Goal: Task Accomplishment & Management: Manage account settings

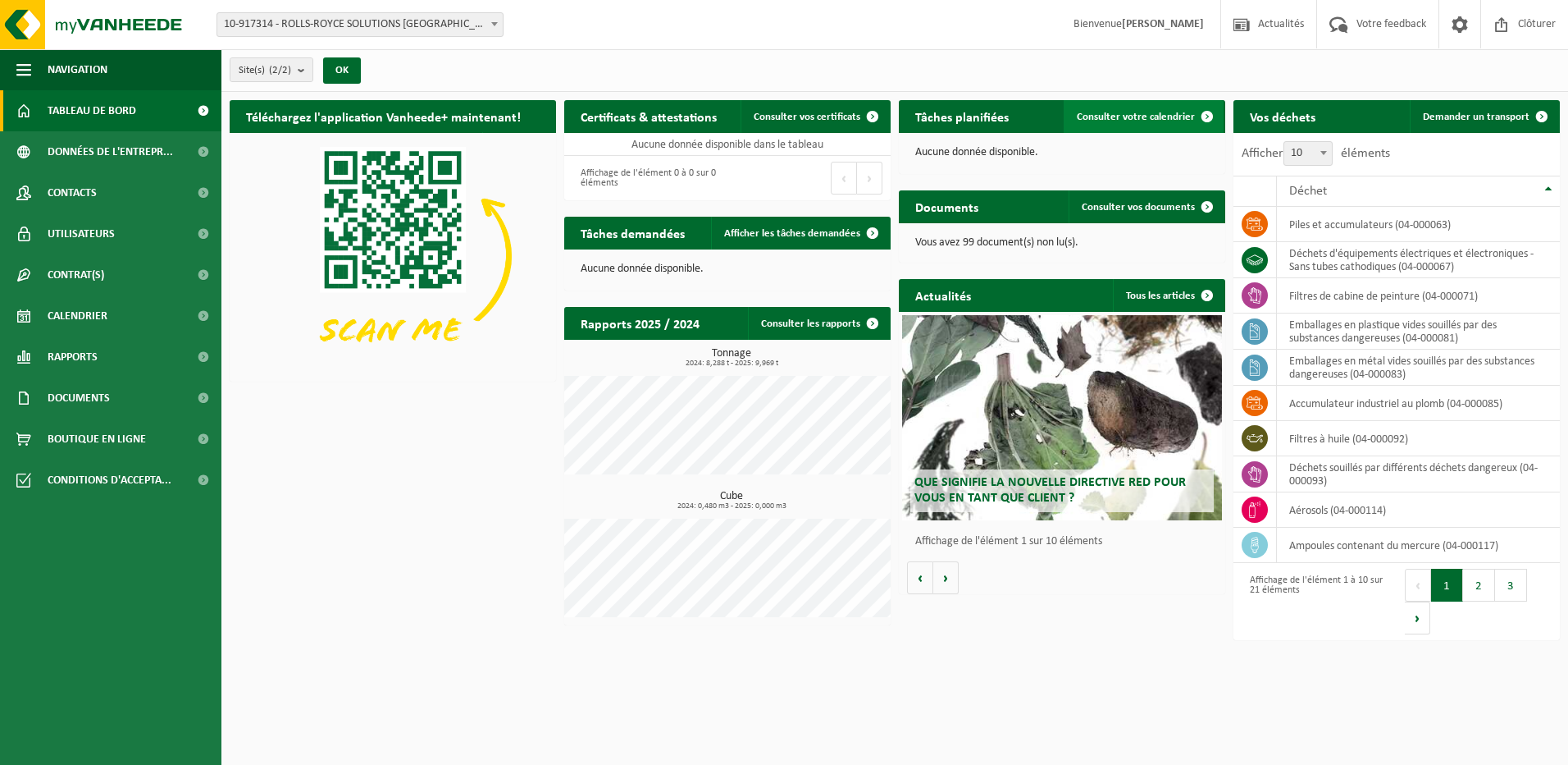
click at [1191, 118] on span at bounding box center [1207, 117] width 33 height 33
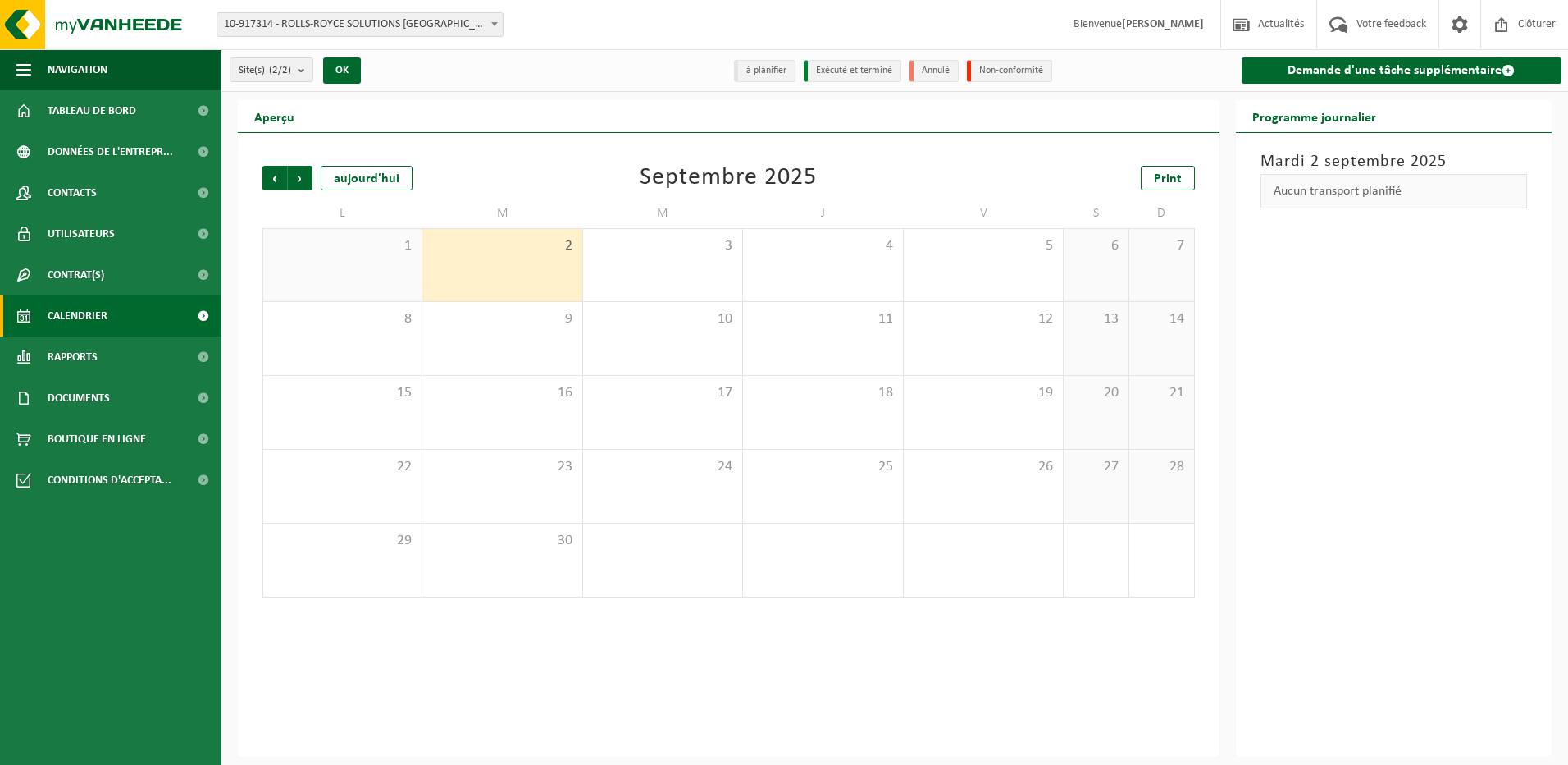
click at [853, 69] on li "Exécuté et terminé" at bounding box center [852, 71] width 98 height 22
click at [282, 178] on span "Précédent" at bounding box center [275, 178] width 24 height 24
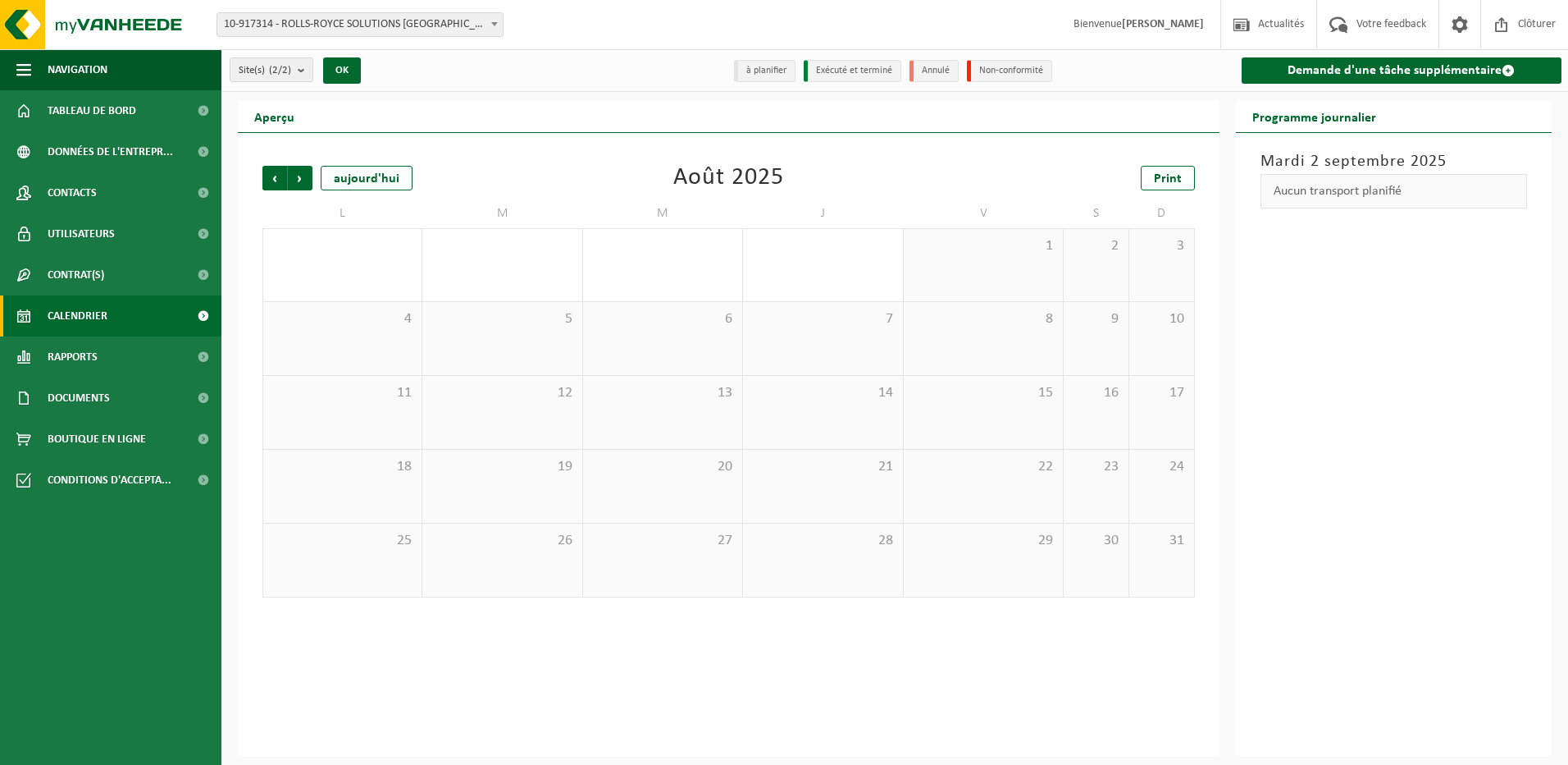
click at [282, 178] on span "Précédent" at bounding box center [275, 178] width 24 height 24
click at [396, 583] on div "1" at bounding box center [403, 577] width 21 height 22
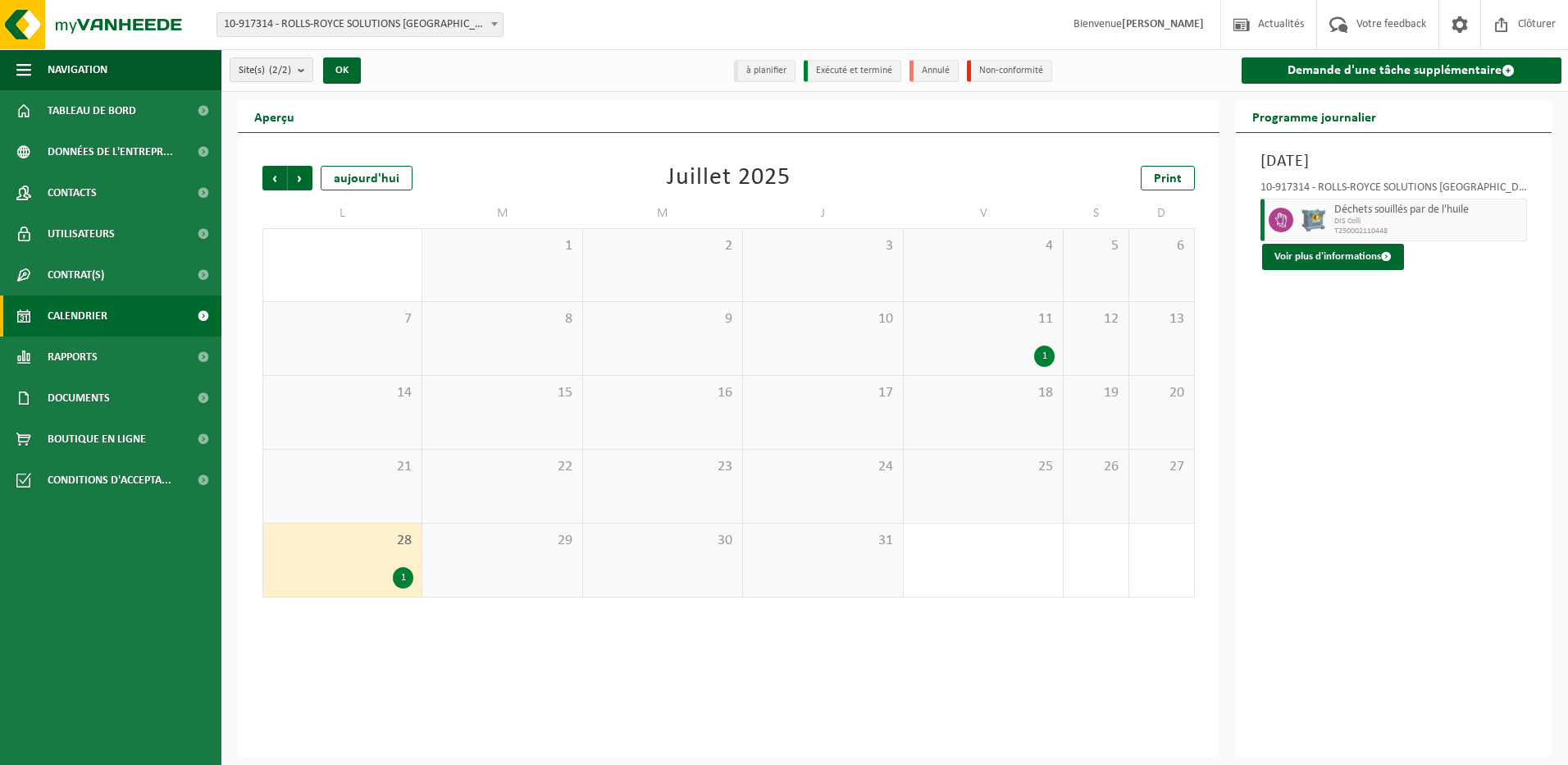
click at [1050, 360] on div "1" at bounding box center [1044, 356] width 21 height 22
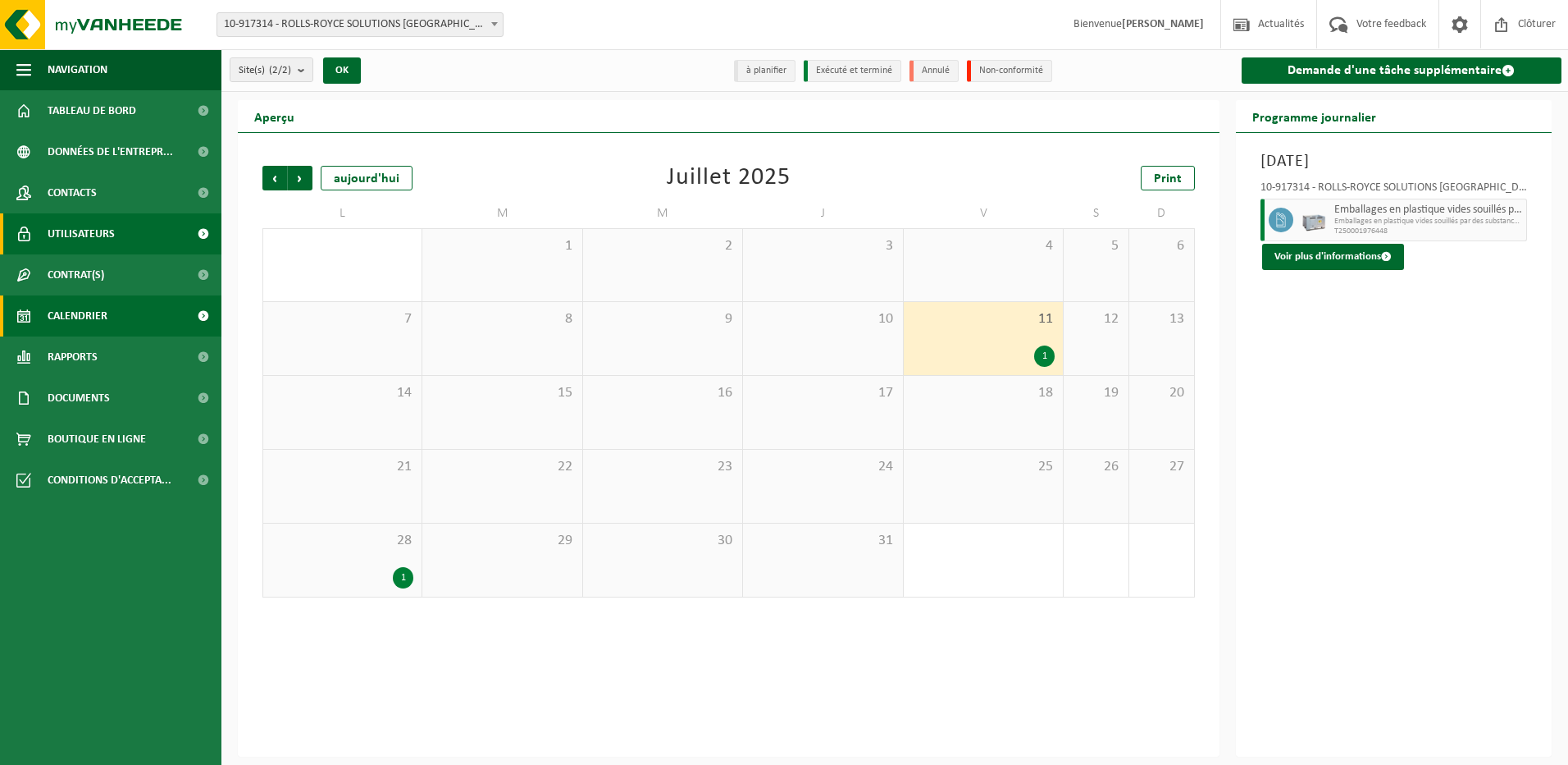
click at [109, 240] on span "Utilisateurs" at bounding box center [81, 233] width 67 height 41
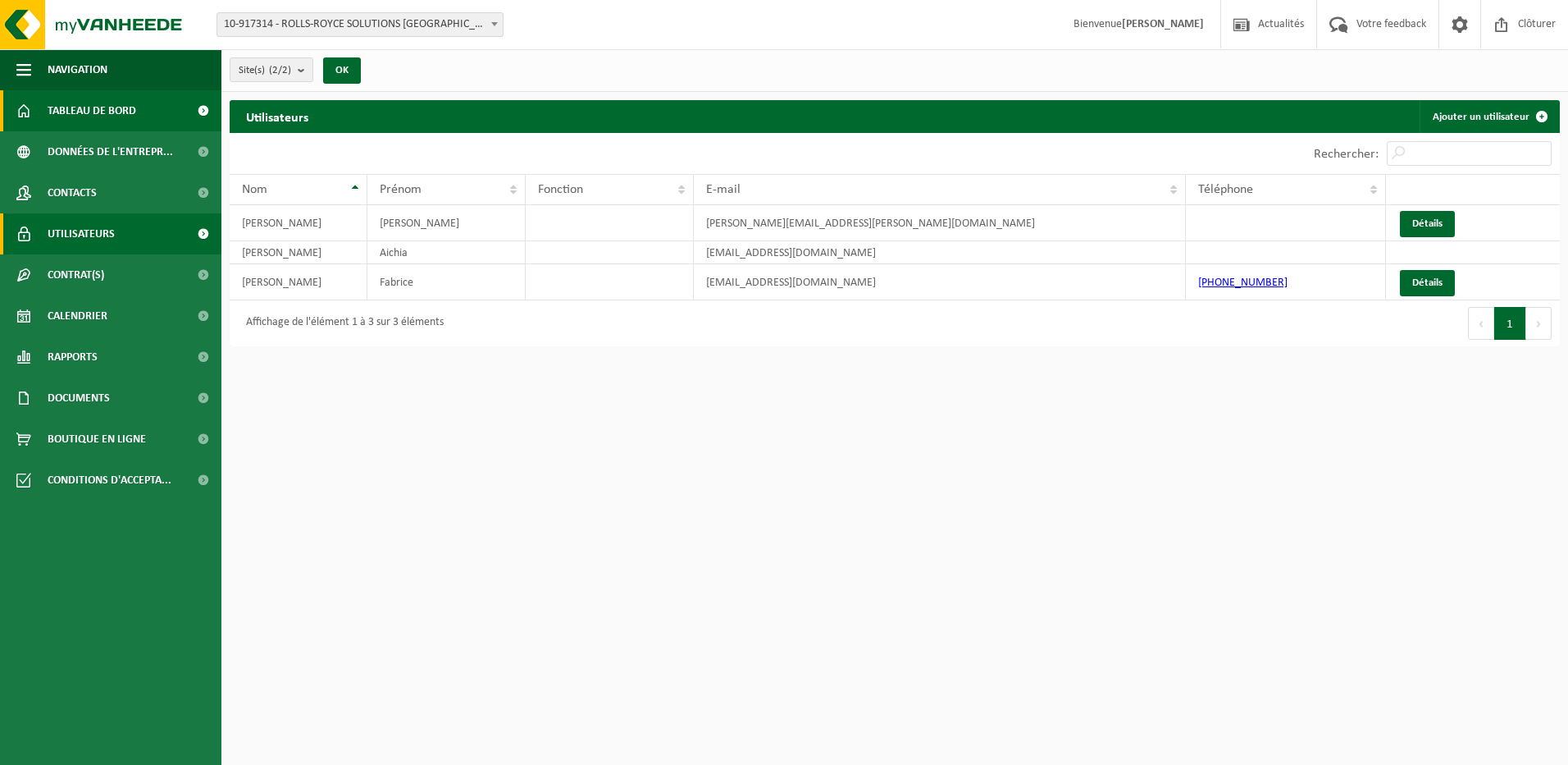
click at [147, 114] on link "Tableau de bord" at bounding box center [111, 110] width 221 height 41
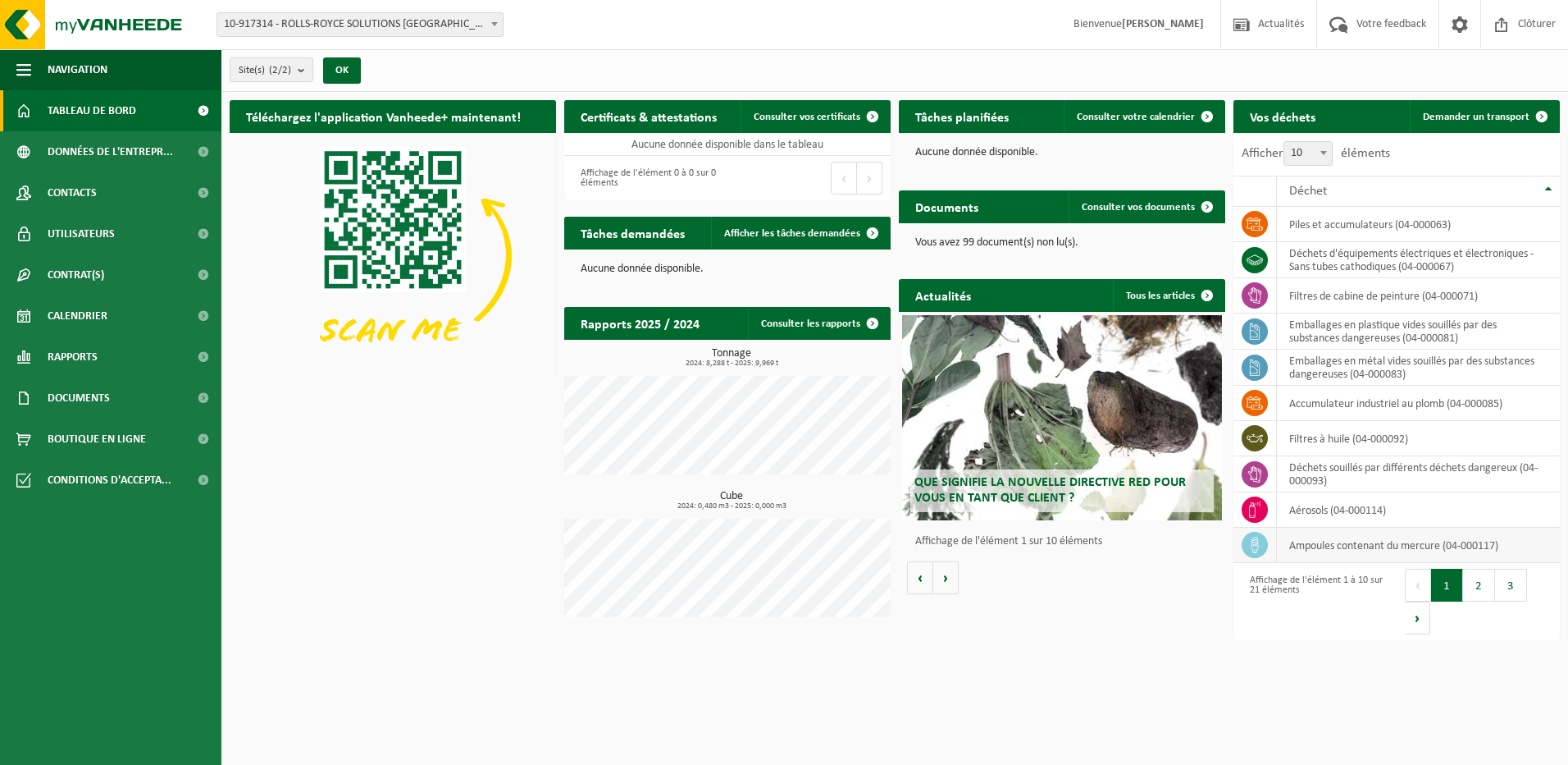
click at [1418, 548] on td "ampoules contenant du mercure (04-000117)" at bounding box center [1418, 545] width 282 height 35
click at [1258, 545] on icon at bounding box center [1254, 545] width 8 height 16
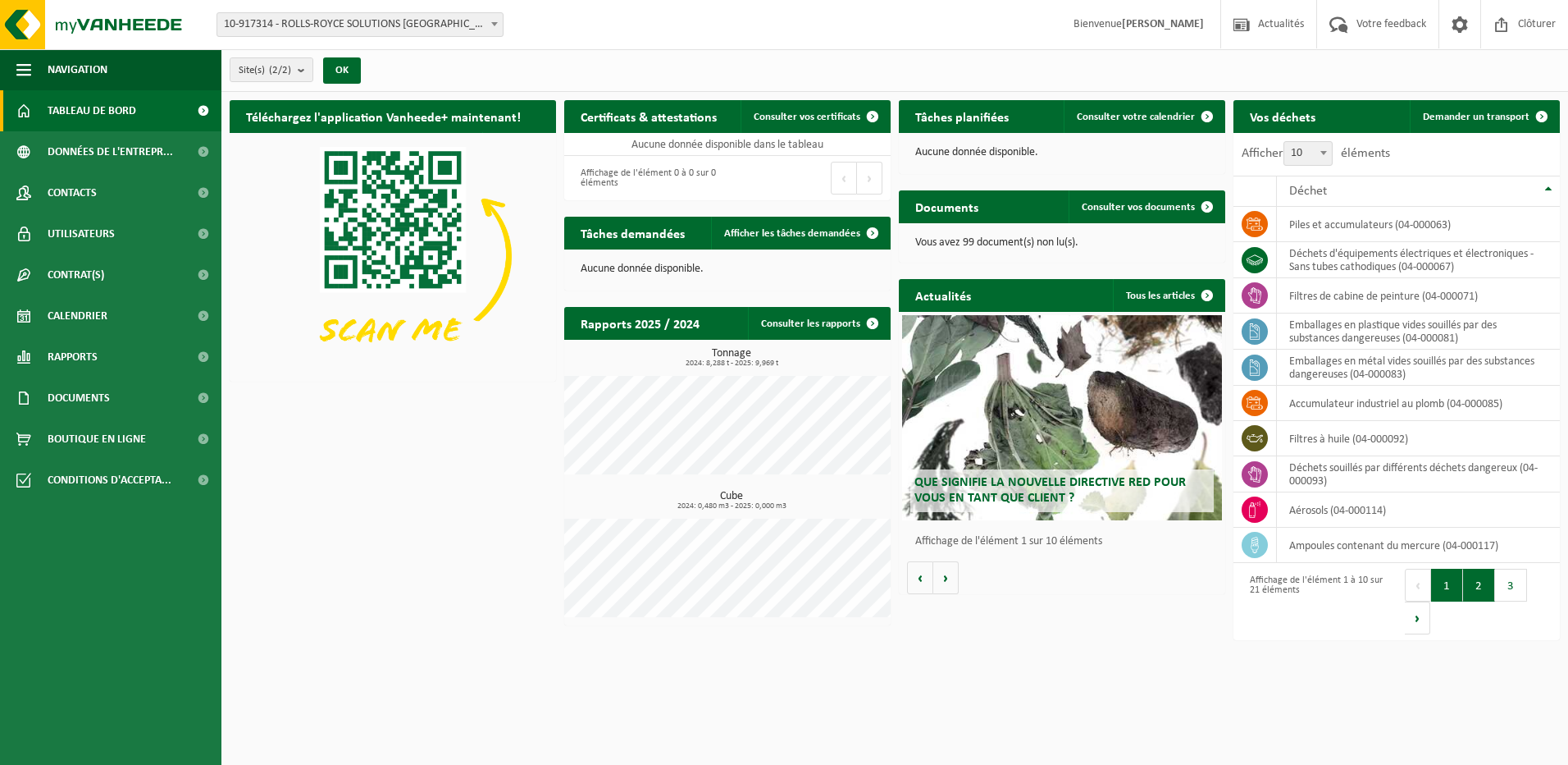
click at [1480, 594] on button "2" at bounding box center [1478, 585] width 32 height 33
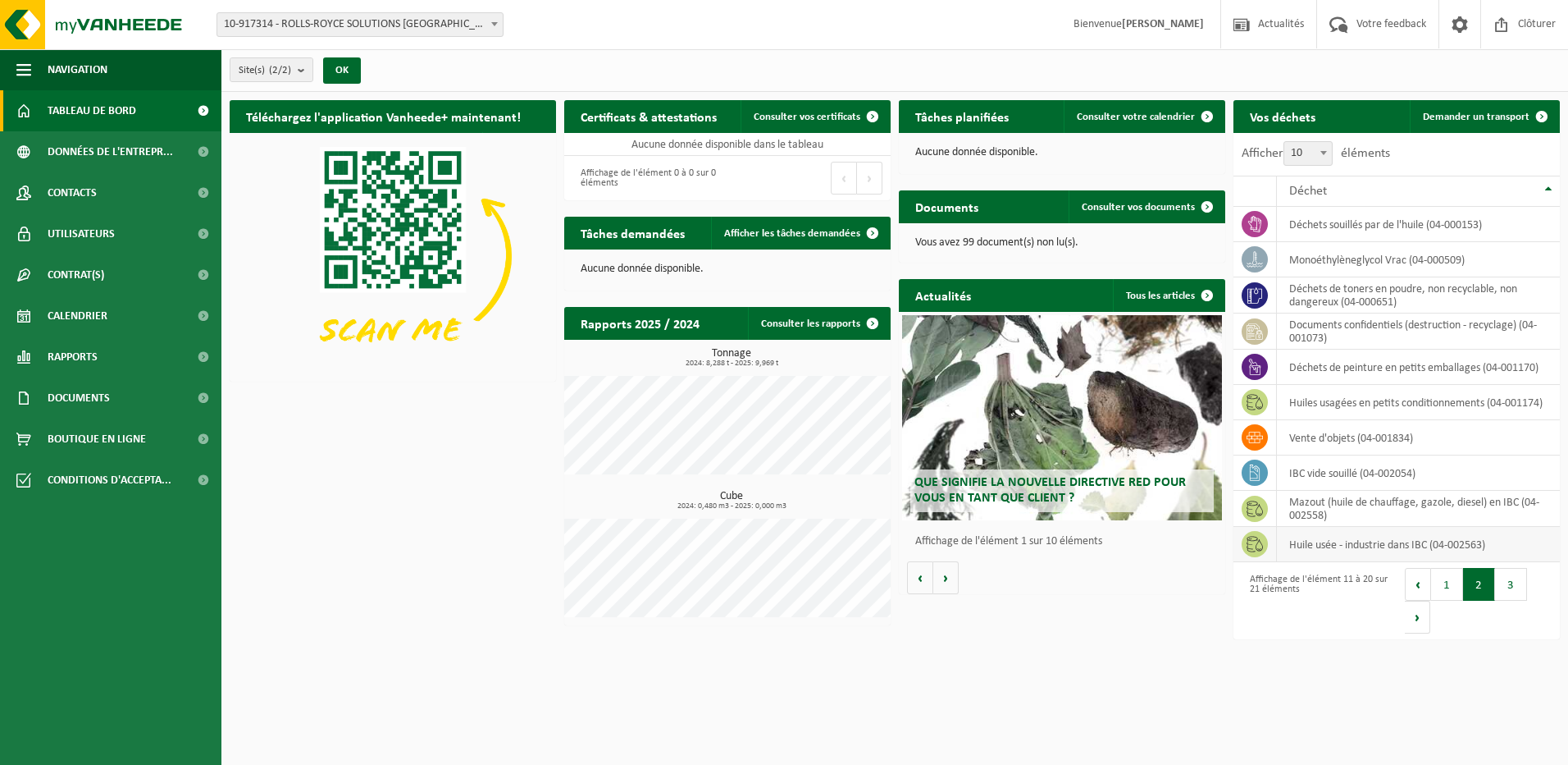
click at [1412, 548] on td "huile usée - industrie dans IBC (04-002563)" at bounding box center [1418, 544] width 282 height 35
drag, startPoint x: 1412, startPoint y: 548, endPoint x: 1445, endPoint y: 576, distance: 43.3
click at [1445, 576] on button "1" at bounding box center [1446, 584] width 32 height 33
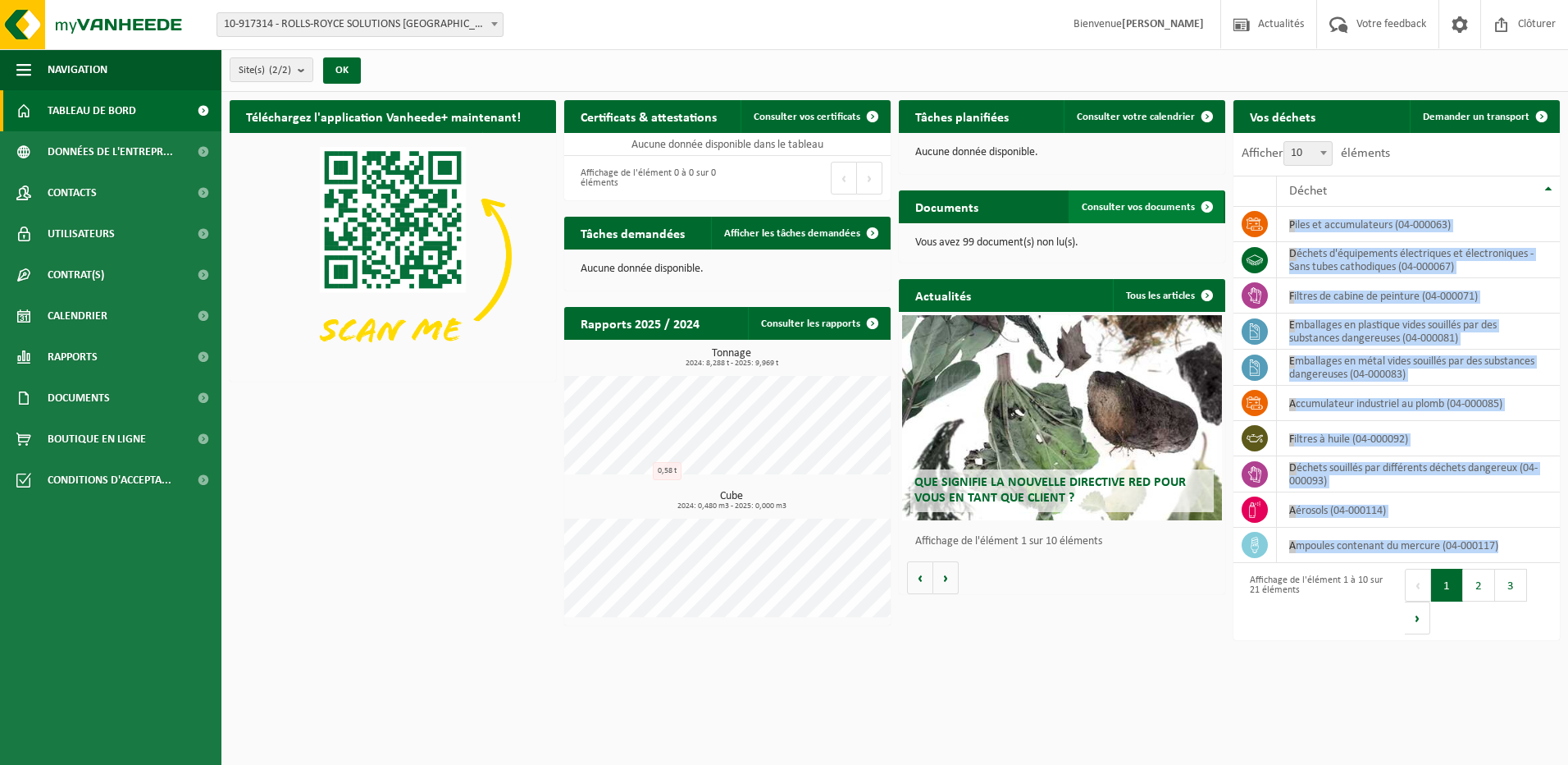
click at [1179, 215] on link "Consulter vos documents" at bounding box center [1146, 207] width 155 height 33
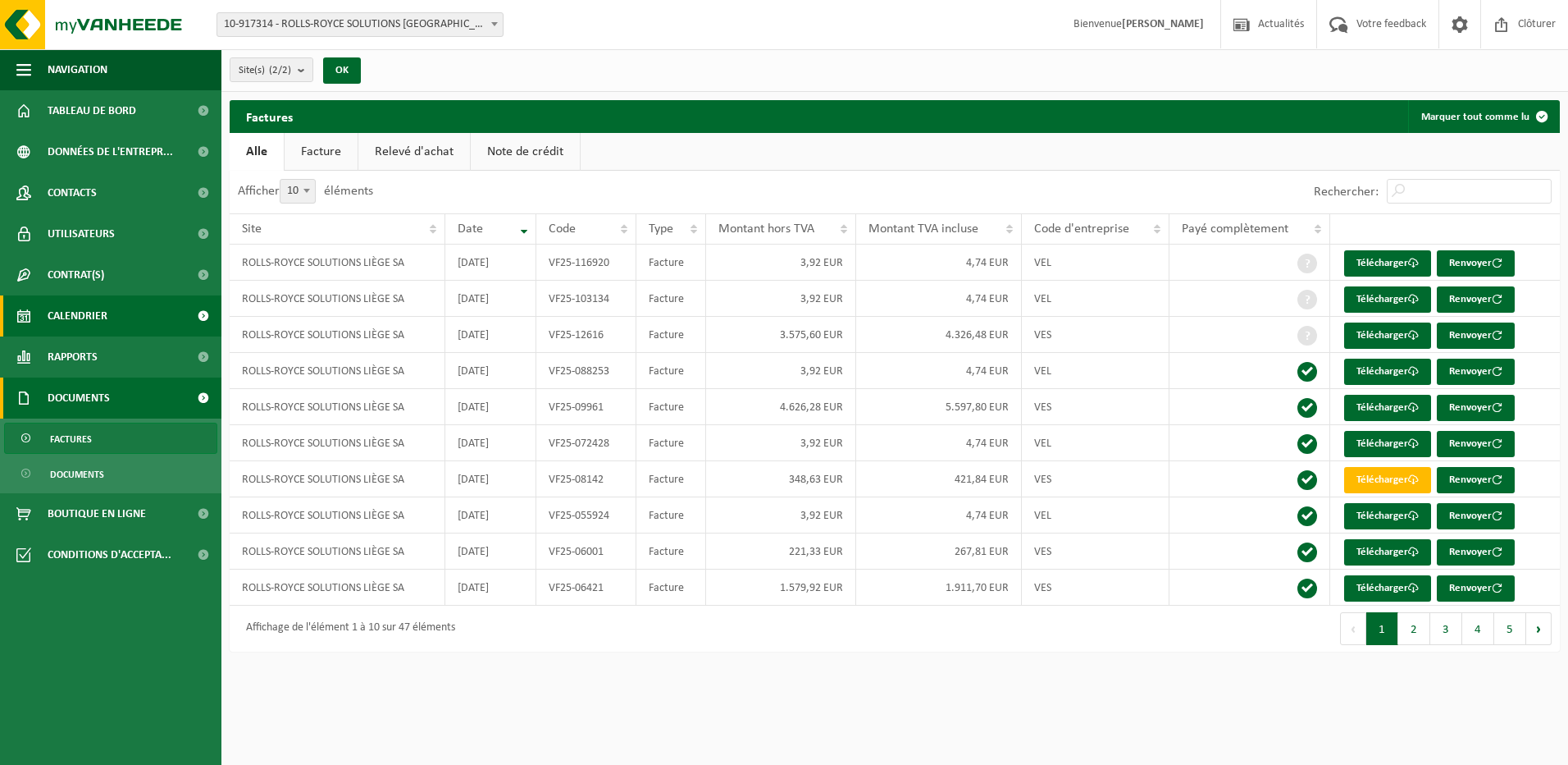
click at [84, 316] on span "Calendrier" at bounding box center [77, 316] width 60 height 41
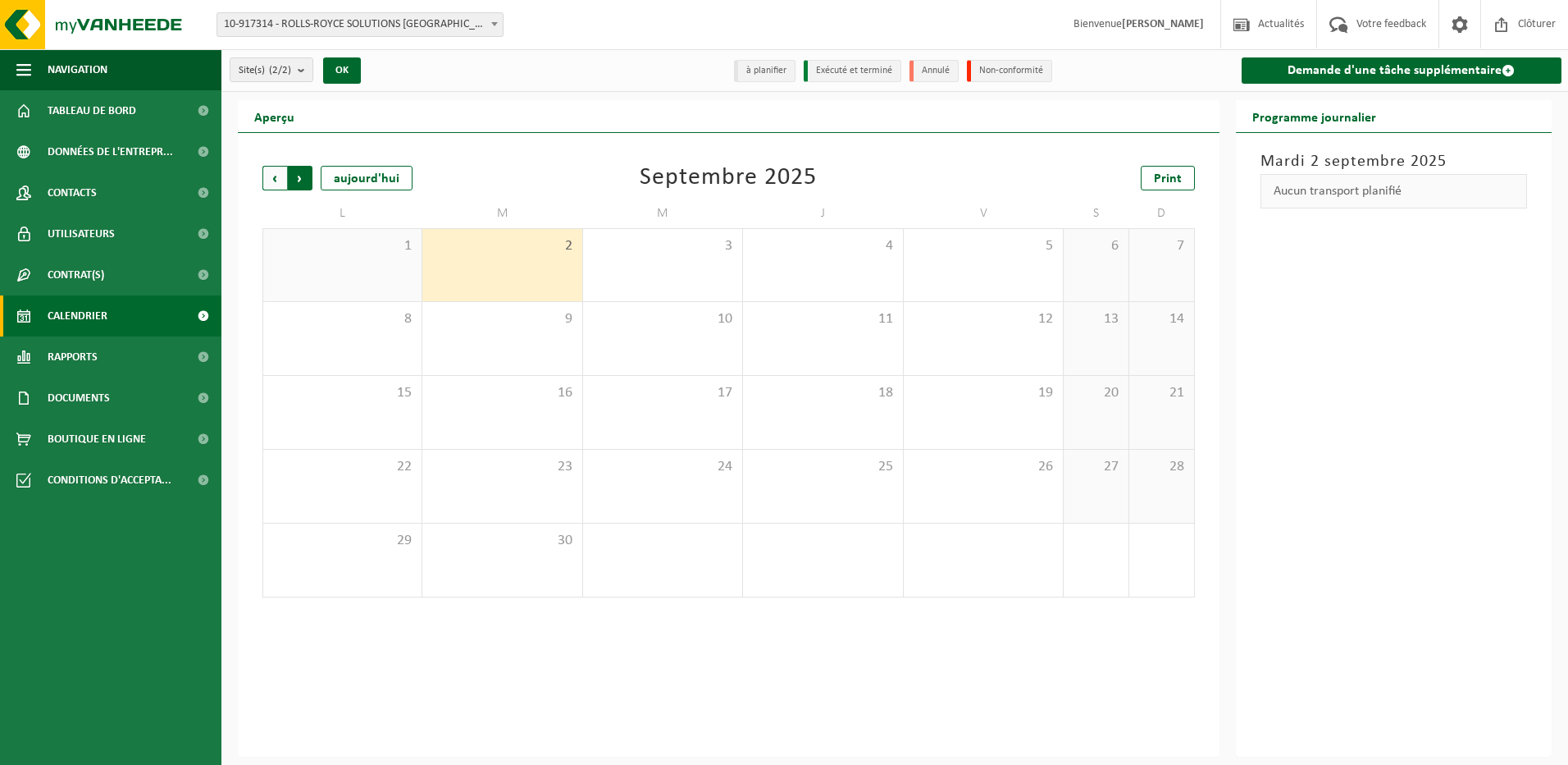
click at [269, 172] on span "Précédent" at bounding box center [275, 178] width 24 height 24
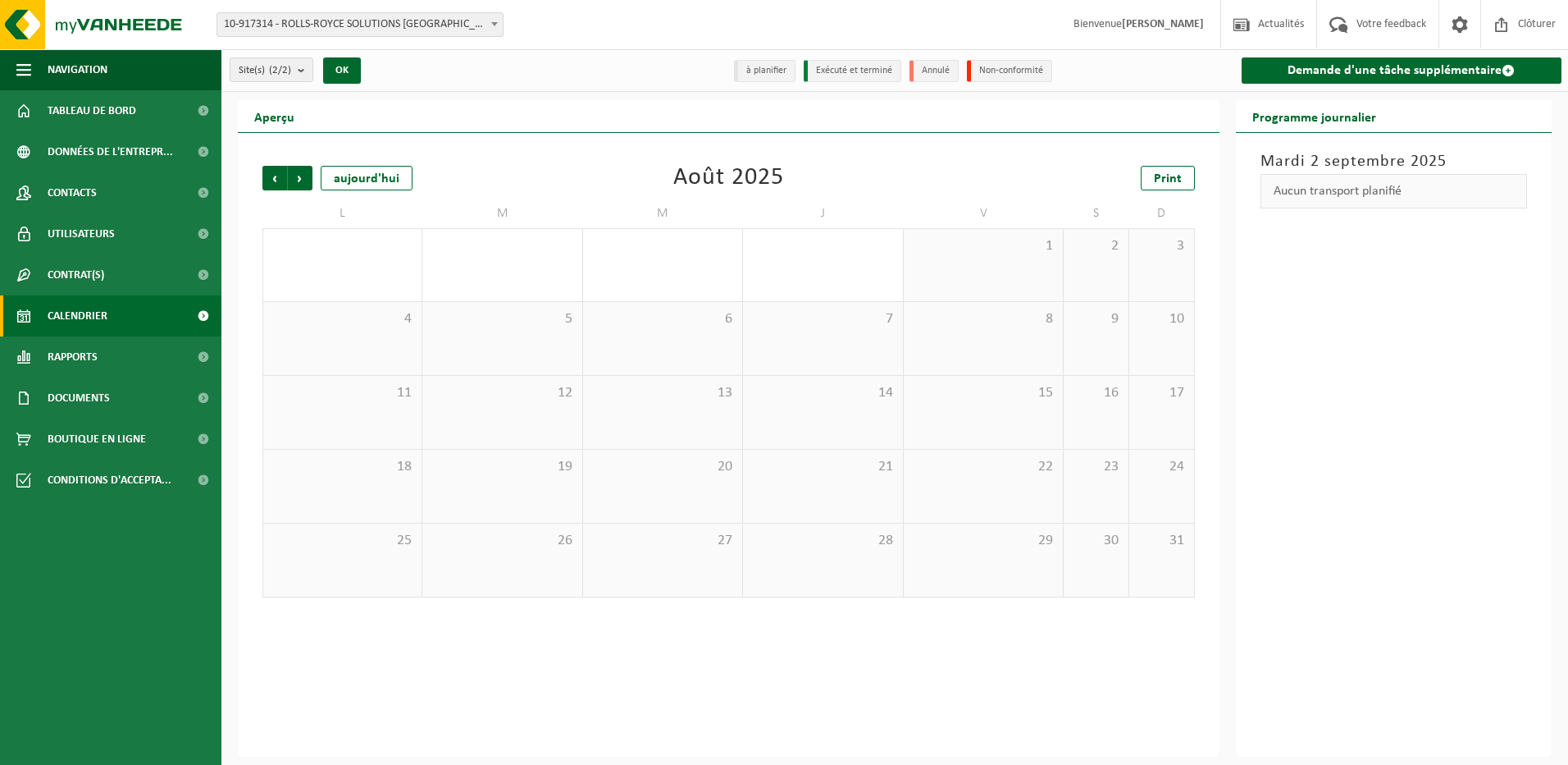
click at [1032, 590] on div "29" at bounding box center [983, 560] width 159 height 73
click at [1027, 573] on div "29" at bounding box center [983, 560] width 159 height 73
click at [499, 21] on span at bounding box center [494, 23] width 16 height 22
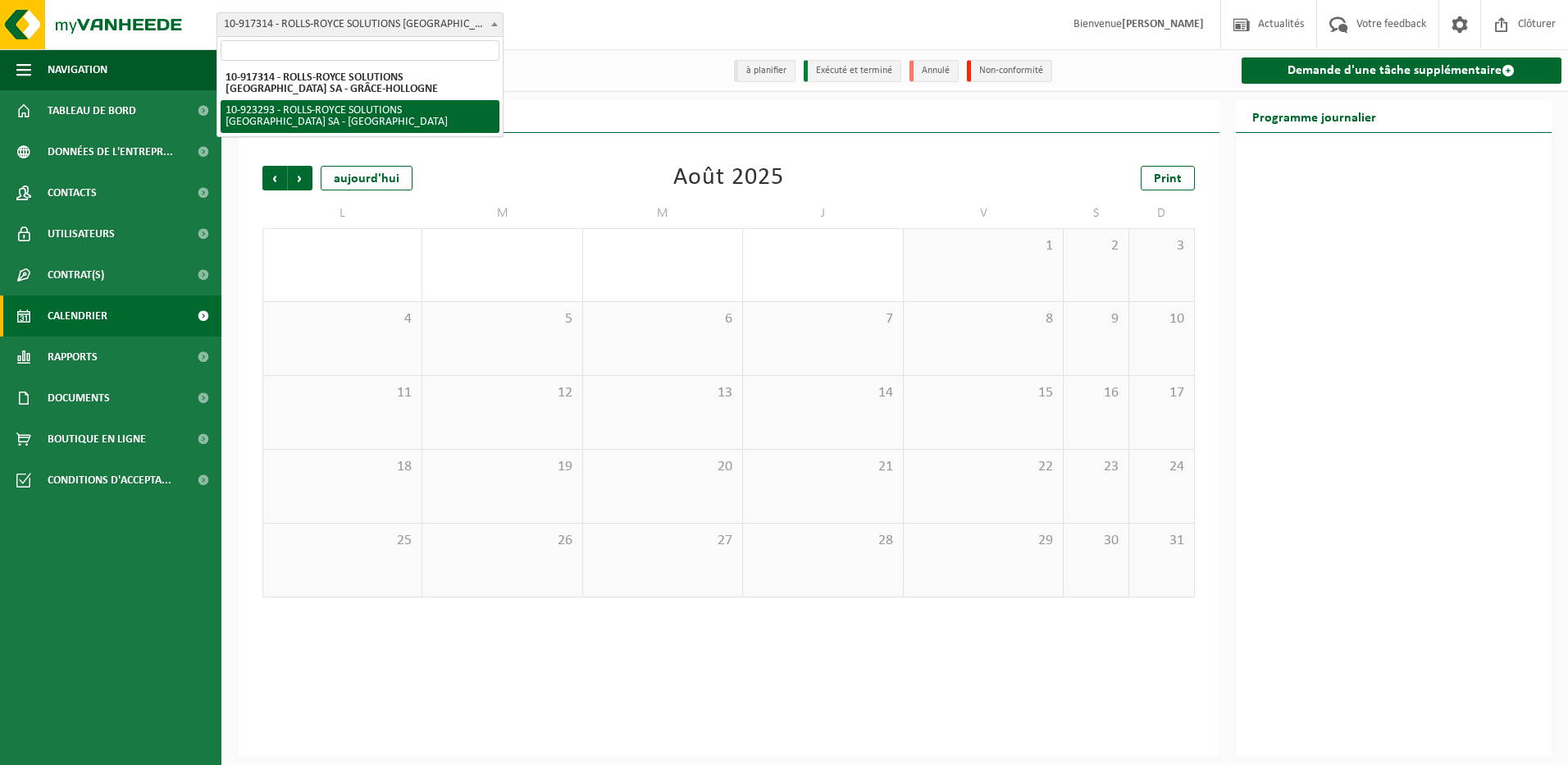
select select "130921"
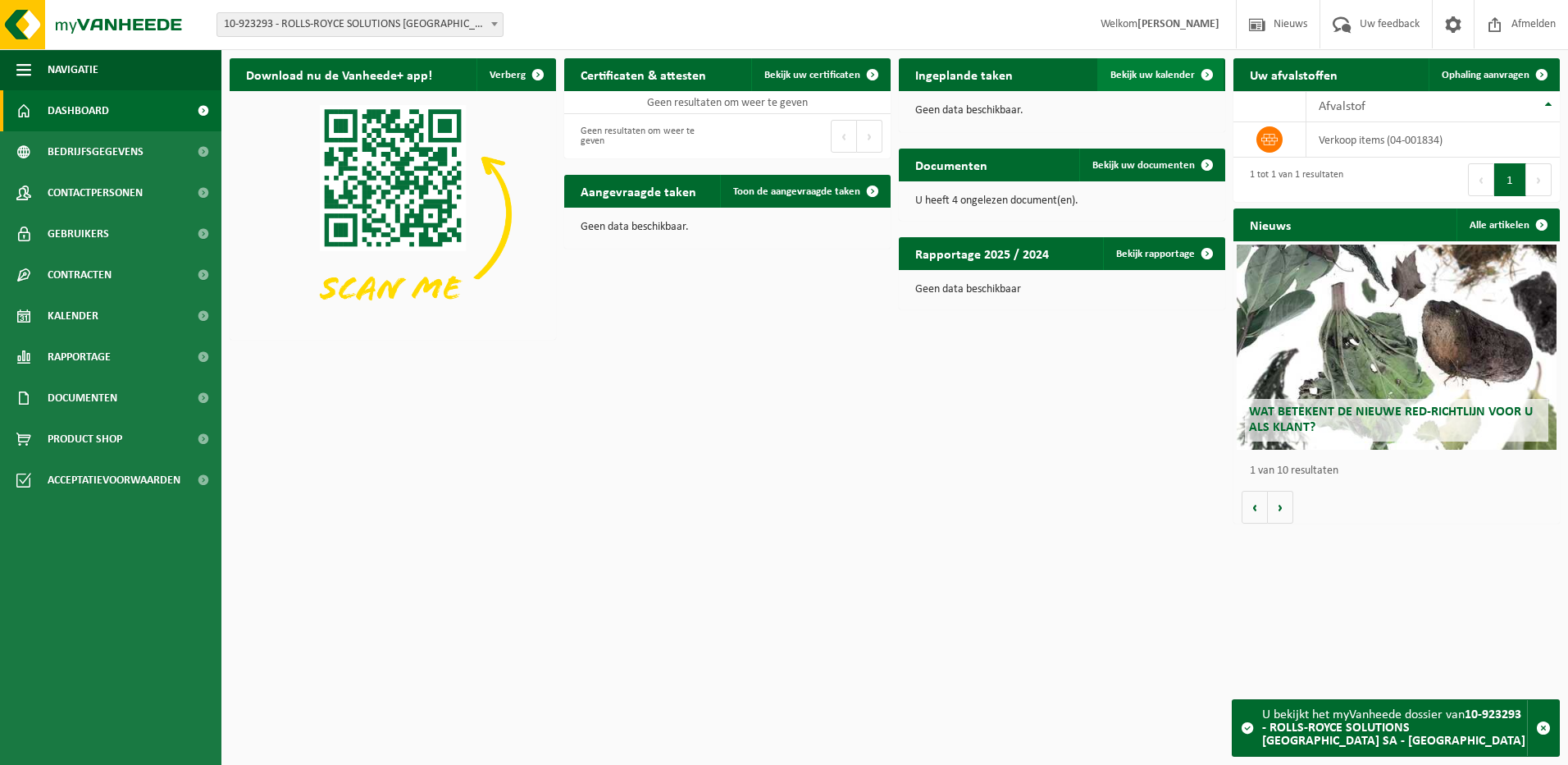
click at [1156, 72] on span "Bekijk uw kalender" at bounding box center [1152, 75] width 85 height 10
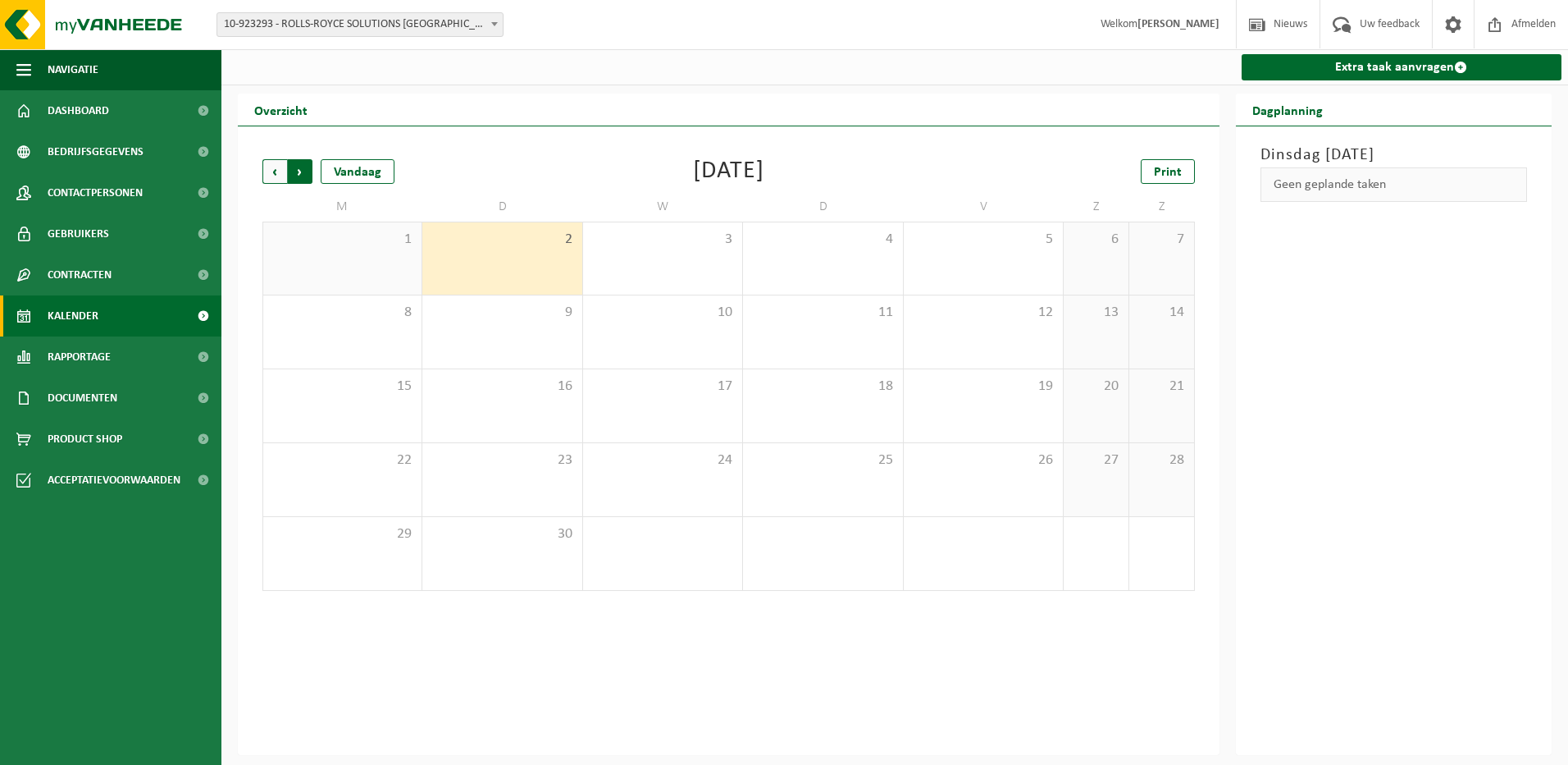
click at [279, 175] on span "Vorige" at bounding box center [275, 171] width 24 height 24
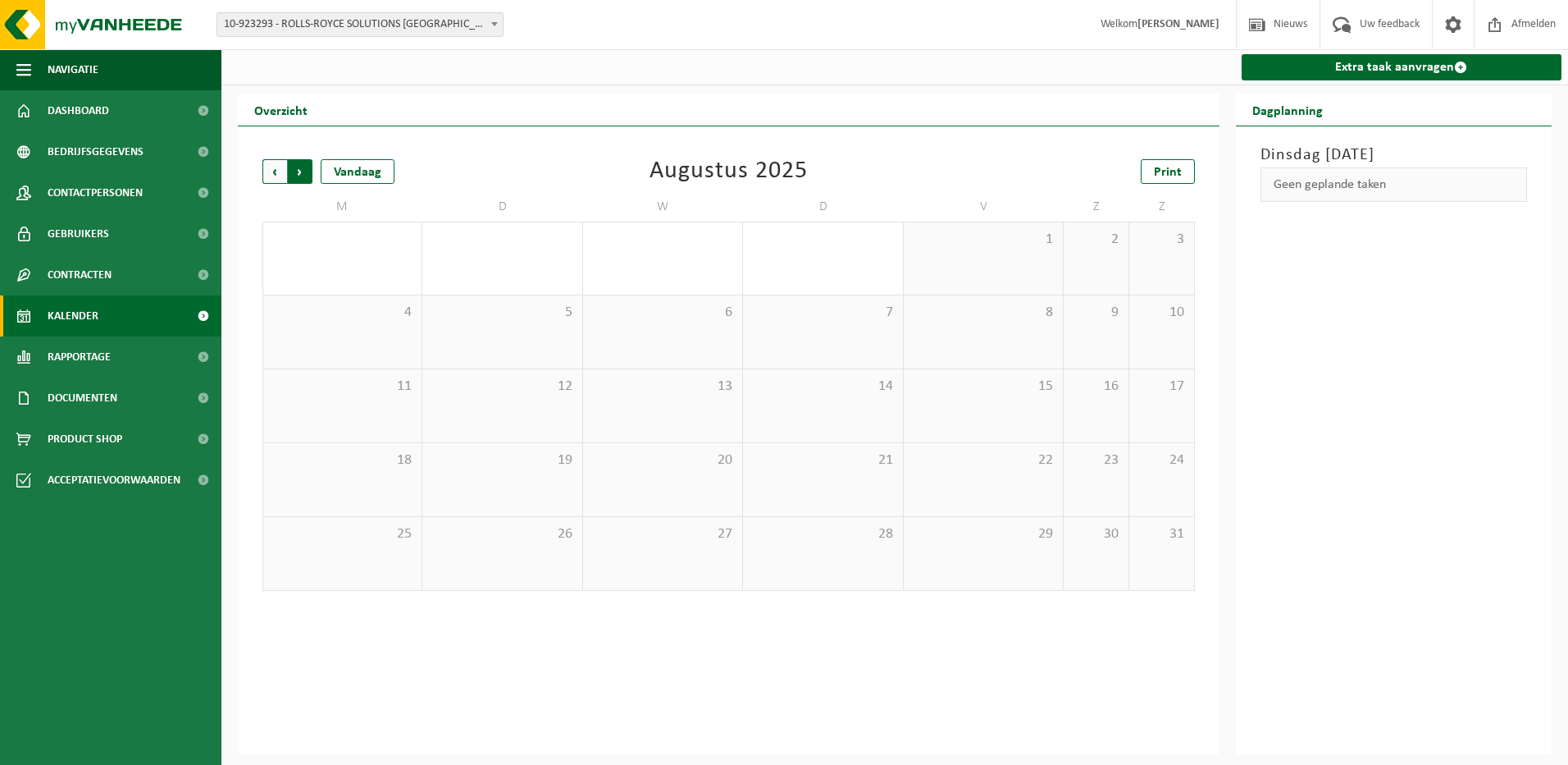
click at [282, 176] on span "Vorige" at bounding box center [275, 171] width 24 height 24
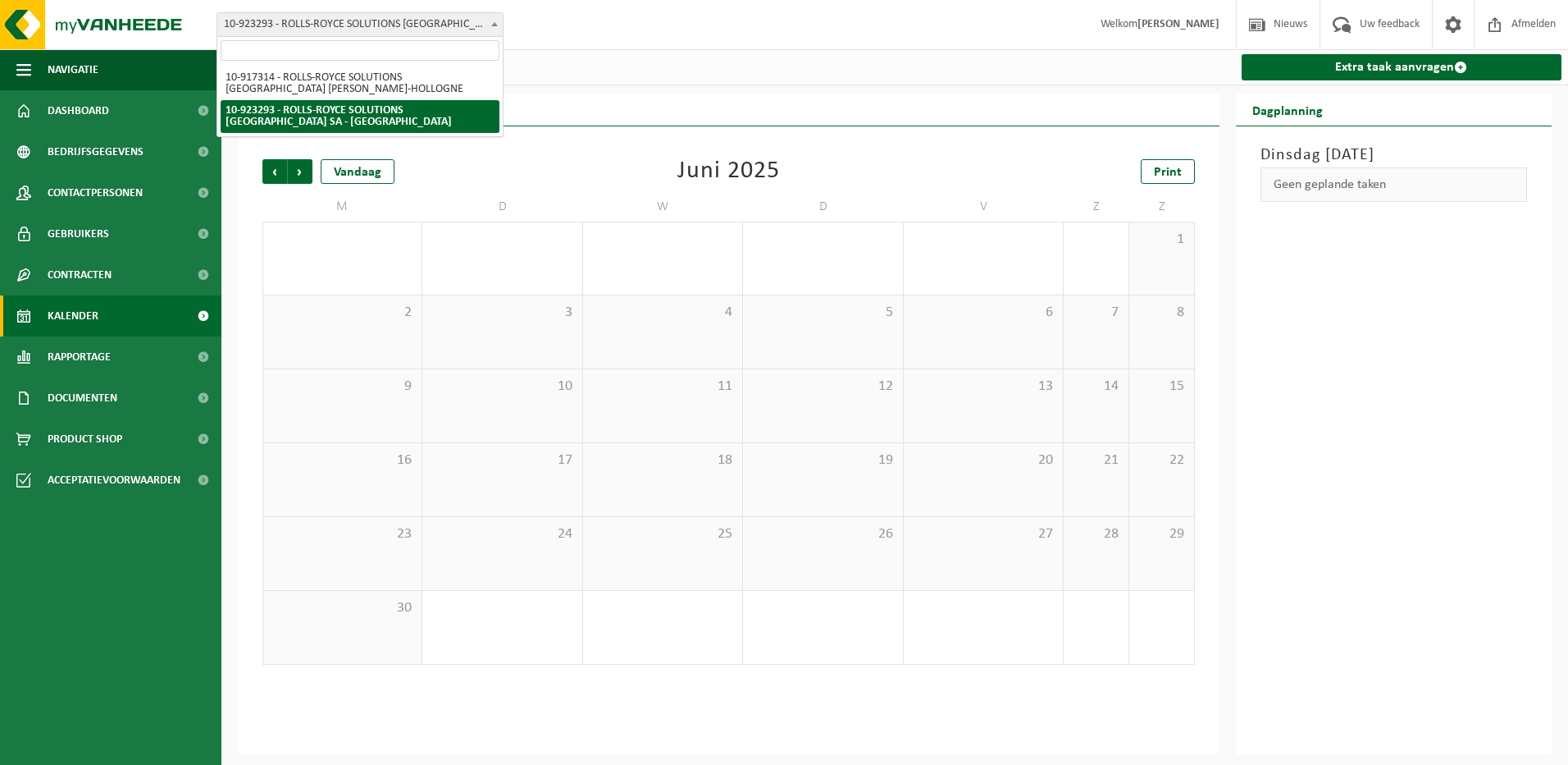
click at [420, 32] on span "10-923293 - ROLLS-ROYCE SOLUTIONS [GEOGRAPHIC_DATA] SA - [GEOGRAPHIC_DATA]" at bounding box center [360, 24] width 285 height 23
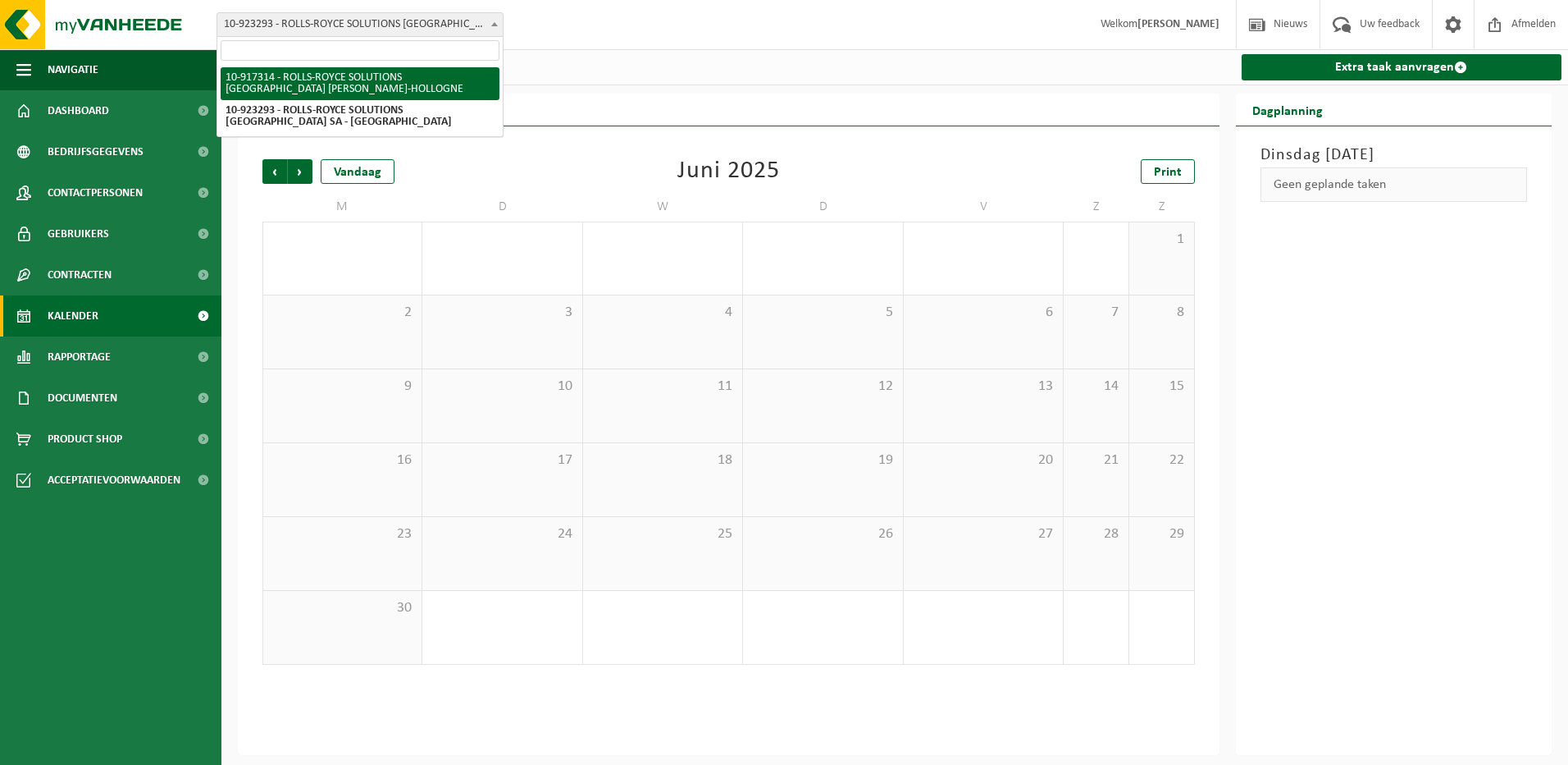
select select "127971"
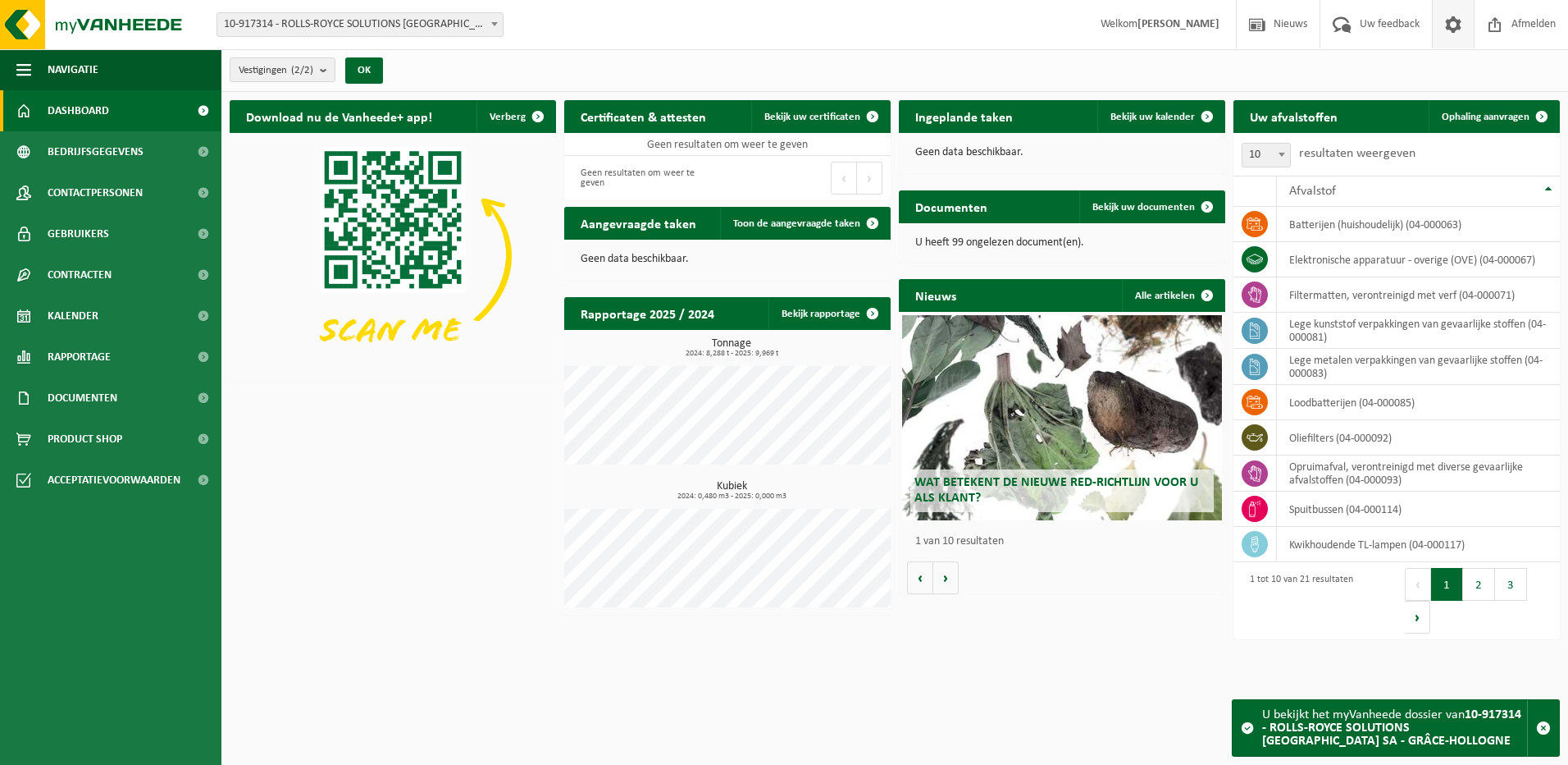
click at [1456, 33] on span at bounding box center [1453, 24] width 24 height 48
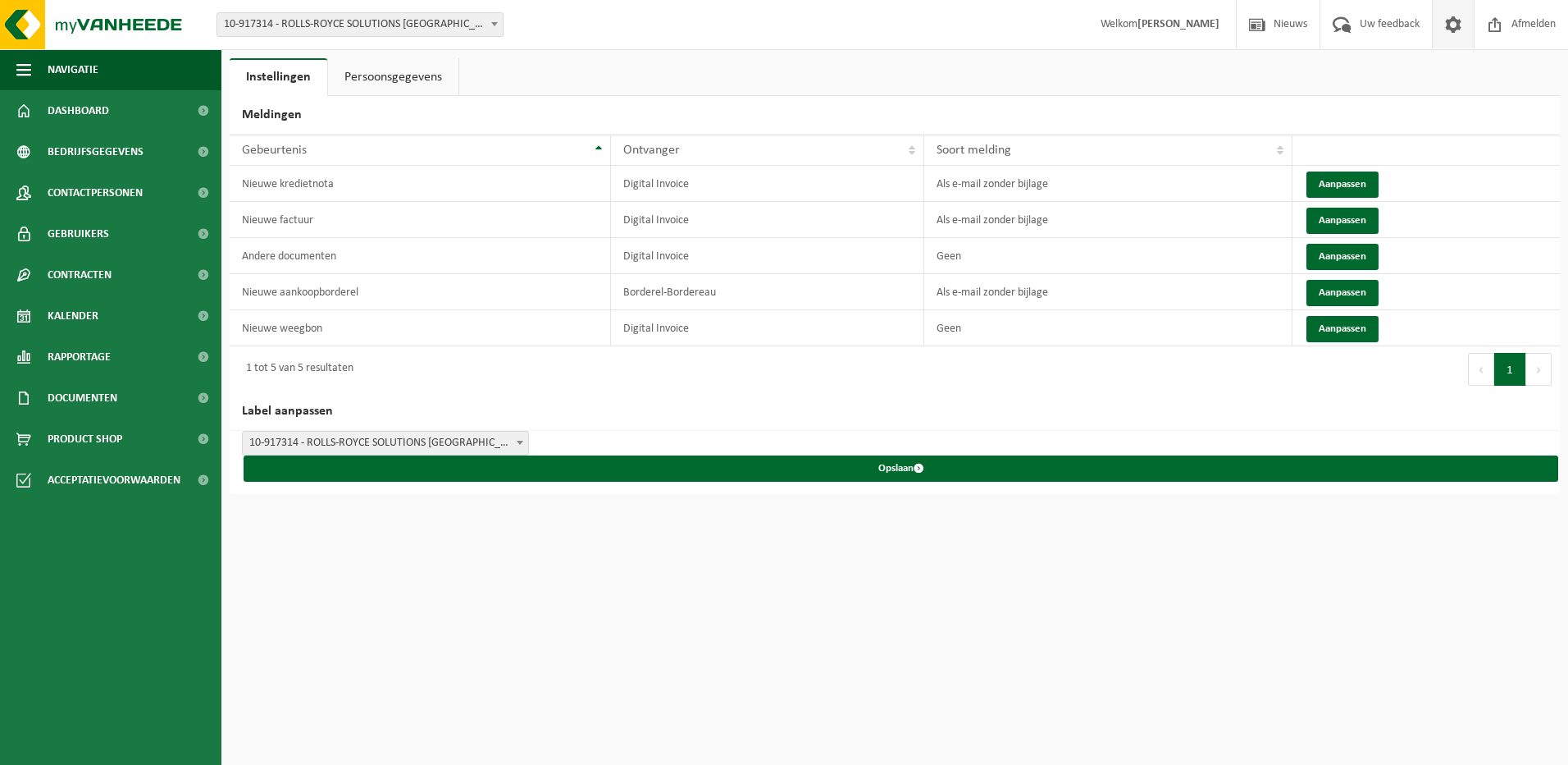
click at [1456, 34] on span at bounding box center [1453, 24] width 24 height 48
click at [29, 65] on span "button" at bounding box center [23, 69] width 15 height 41
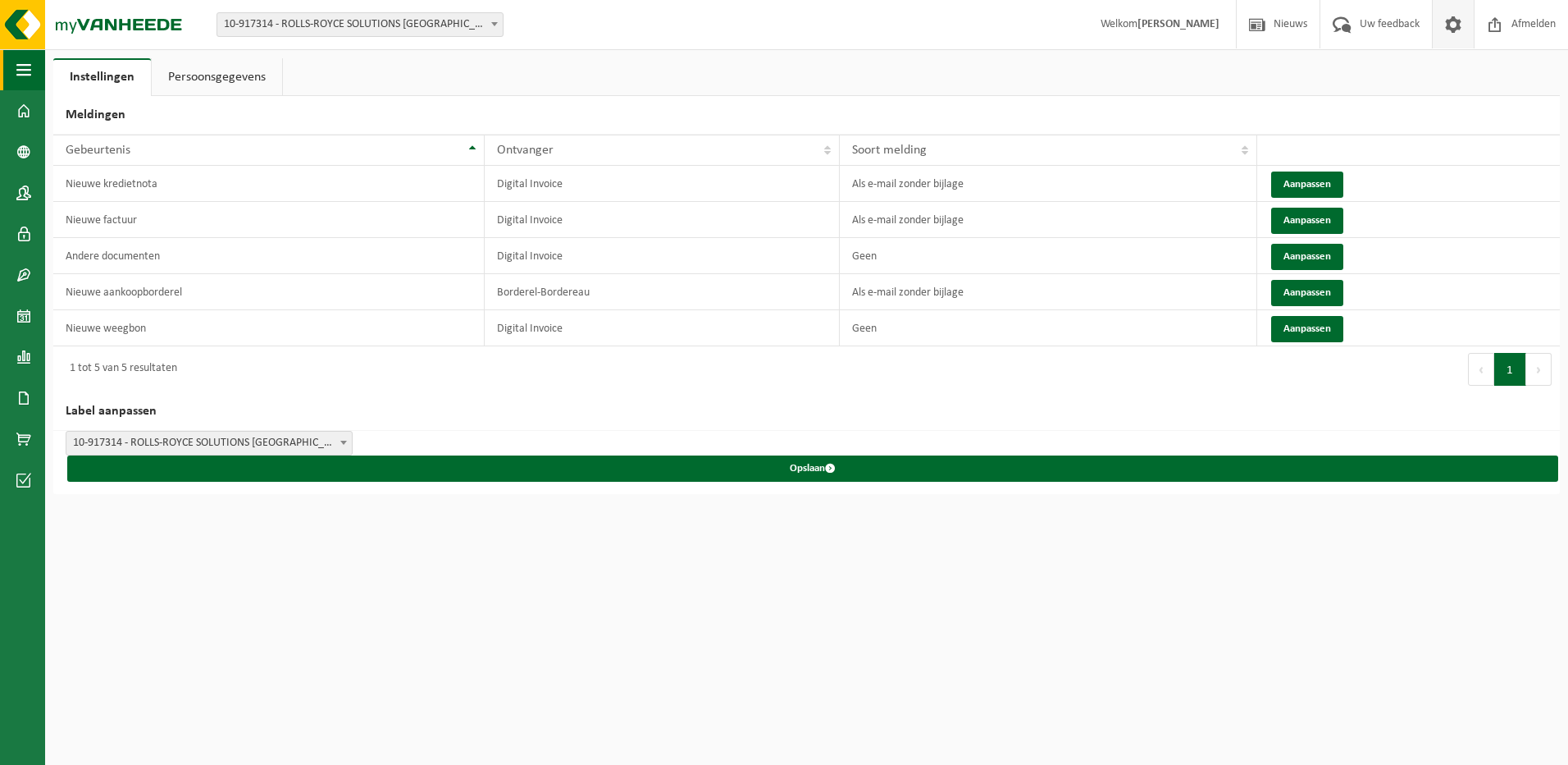
click at [29, 65] on span "button" at bounding box center [23, 69] width 15 height 41
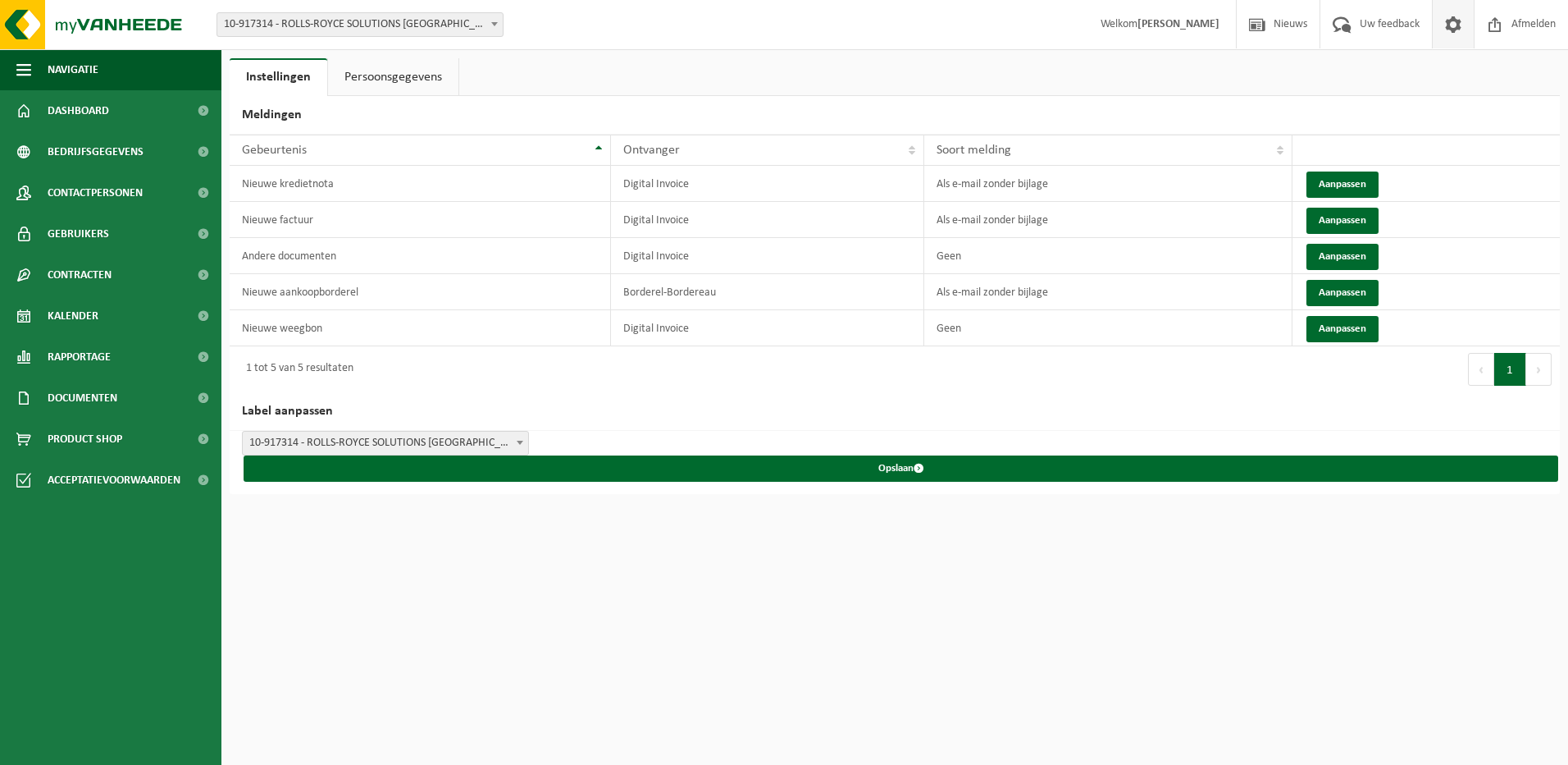
click at [395, 80] on link "Persoonsgegevens" at bounding box center [393, 77] width 130 height 38
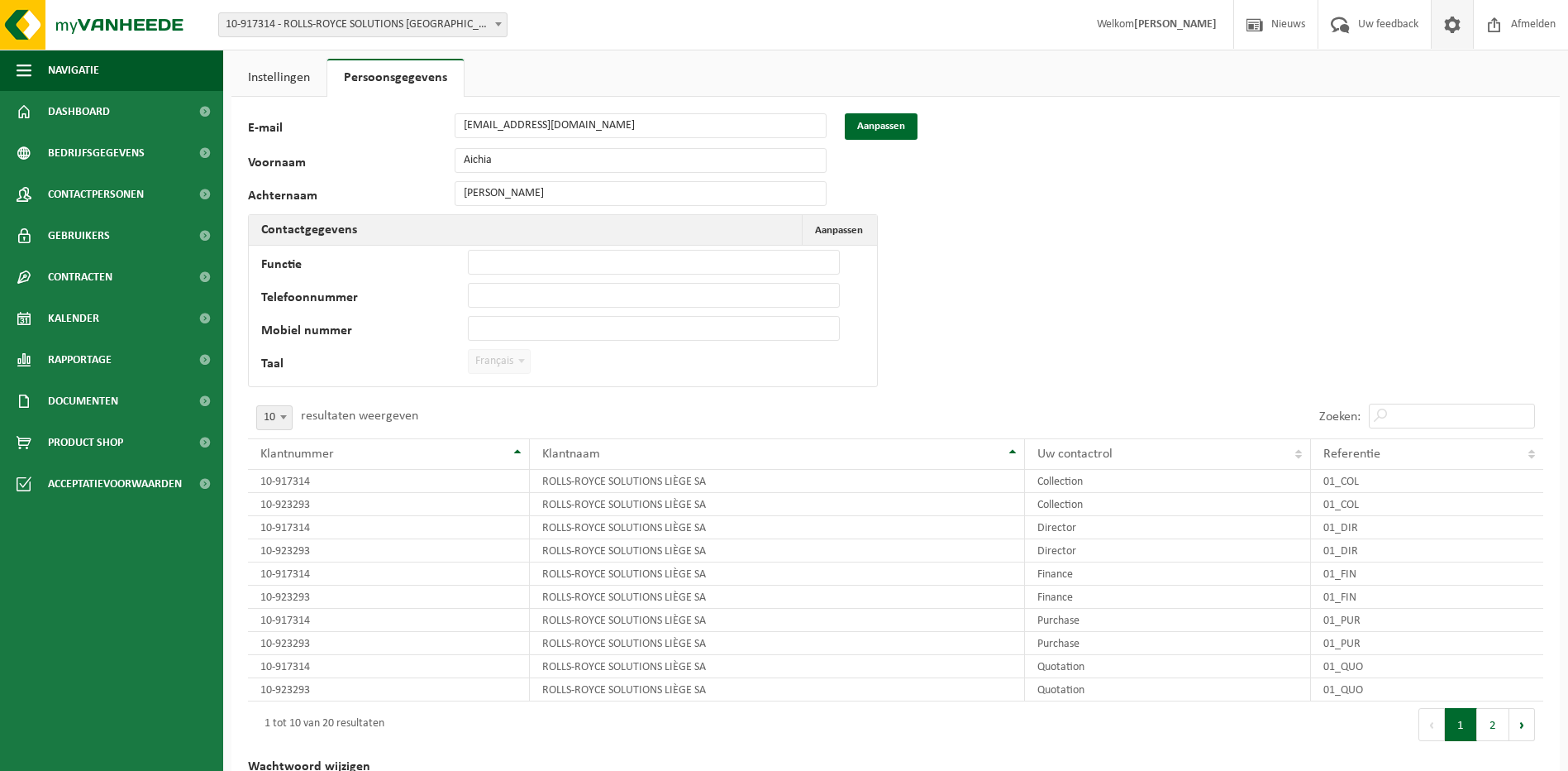
click at [289, 87] on link "Instellingen" at bounding box center [279, 78] width 95 height 38
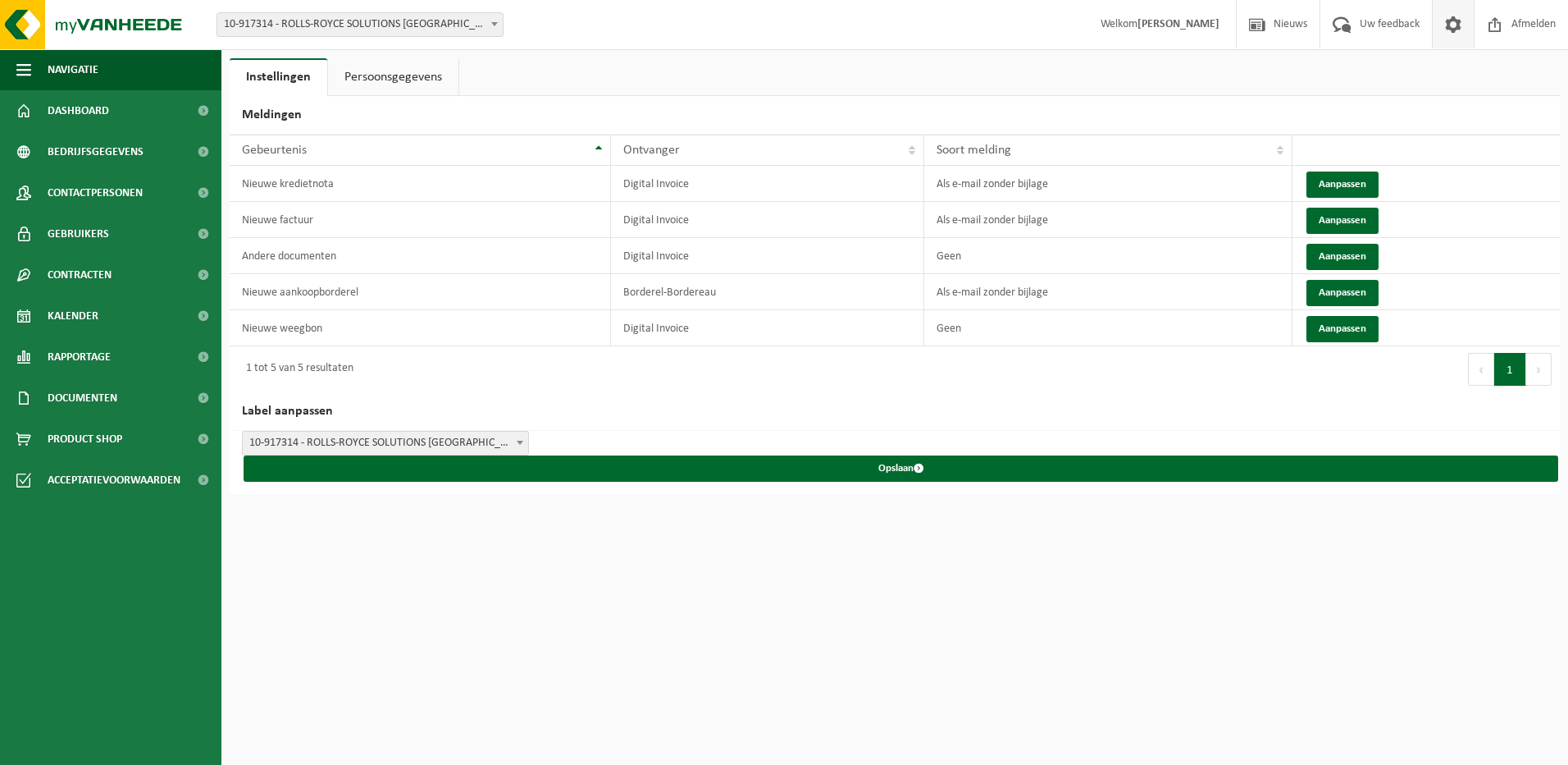
click at [1199, 28] on strong "[PERSON_NAME]" at bounding box center [1178, 24] width 82 height 12
click at [1460, 22] on span at bounding box center [1453, 24] width 24 height 48
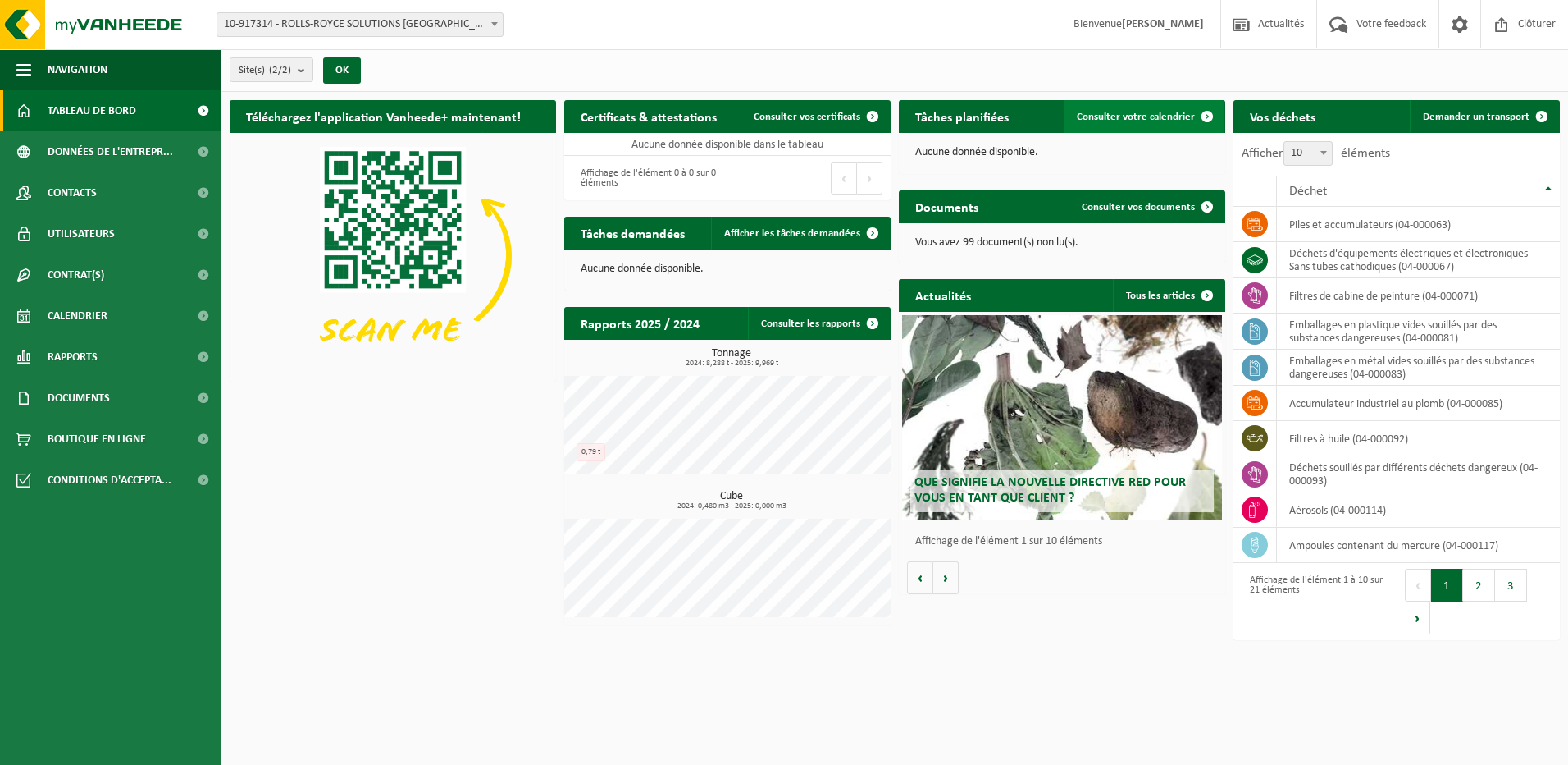
click at [1127, 119] on span "Consulter votre calendrier" at bounding box center [1135, 117] width 118 height 10
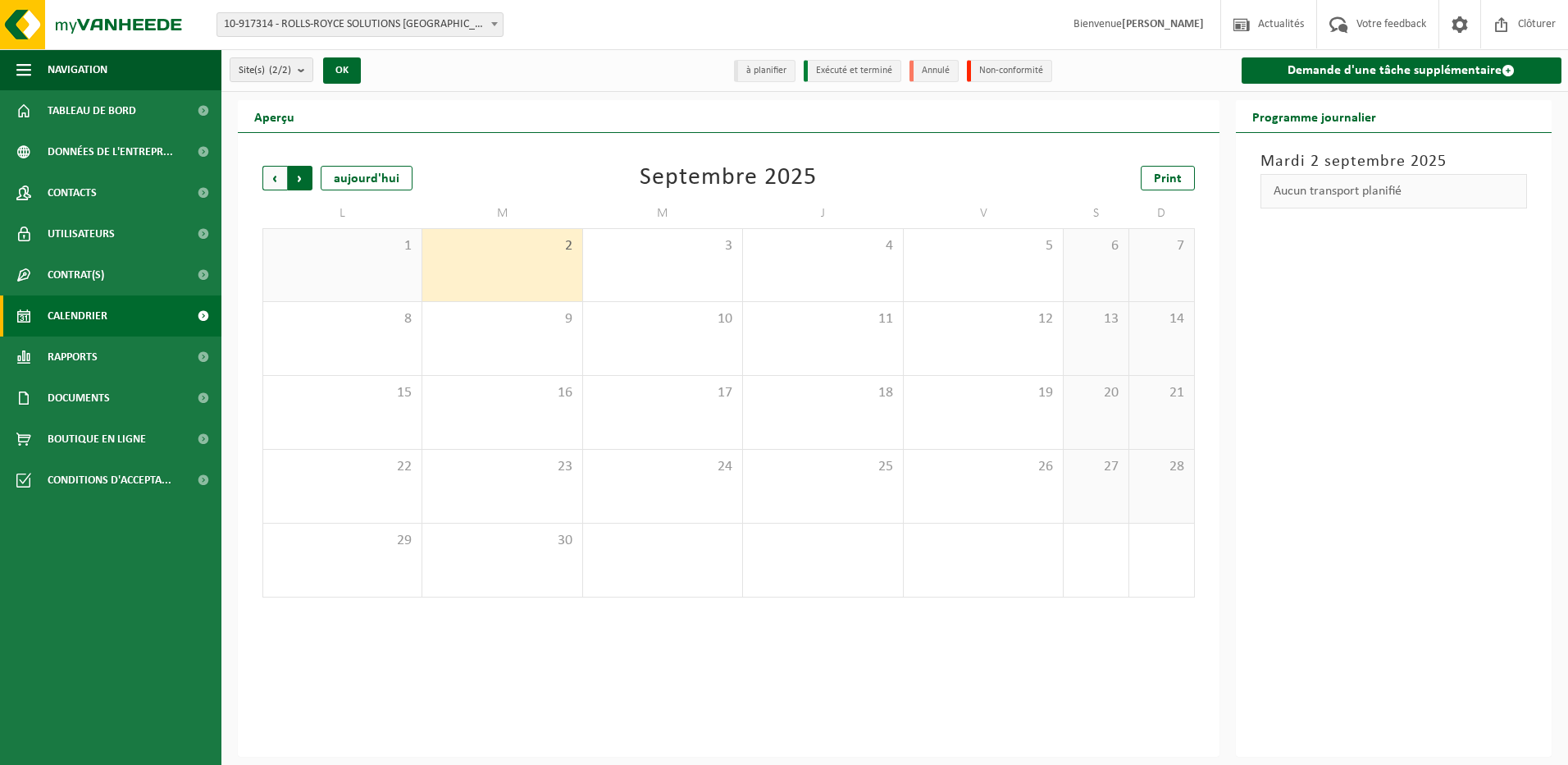
click at [282, 177] on span "Précédent" at bounding box center [275, 178] width 24 height 24
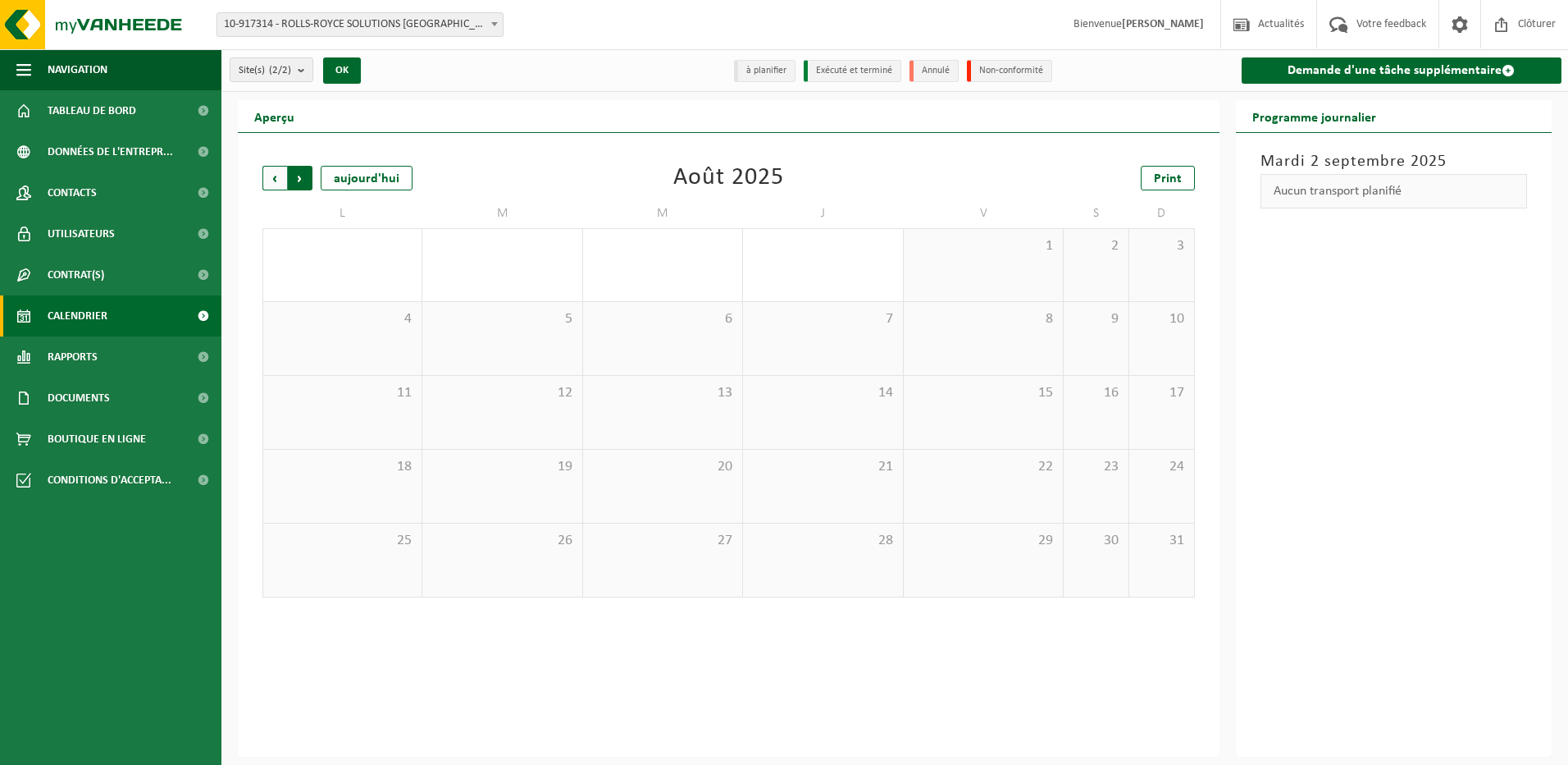
click at [268, 174] on span "Précédent" at bounding box center [275, 178] width 24 height 24
click at [321, 584] on div "1" at bounding box center [342, 577] width 142 height 22
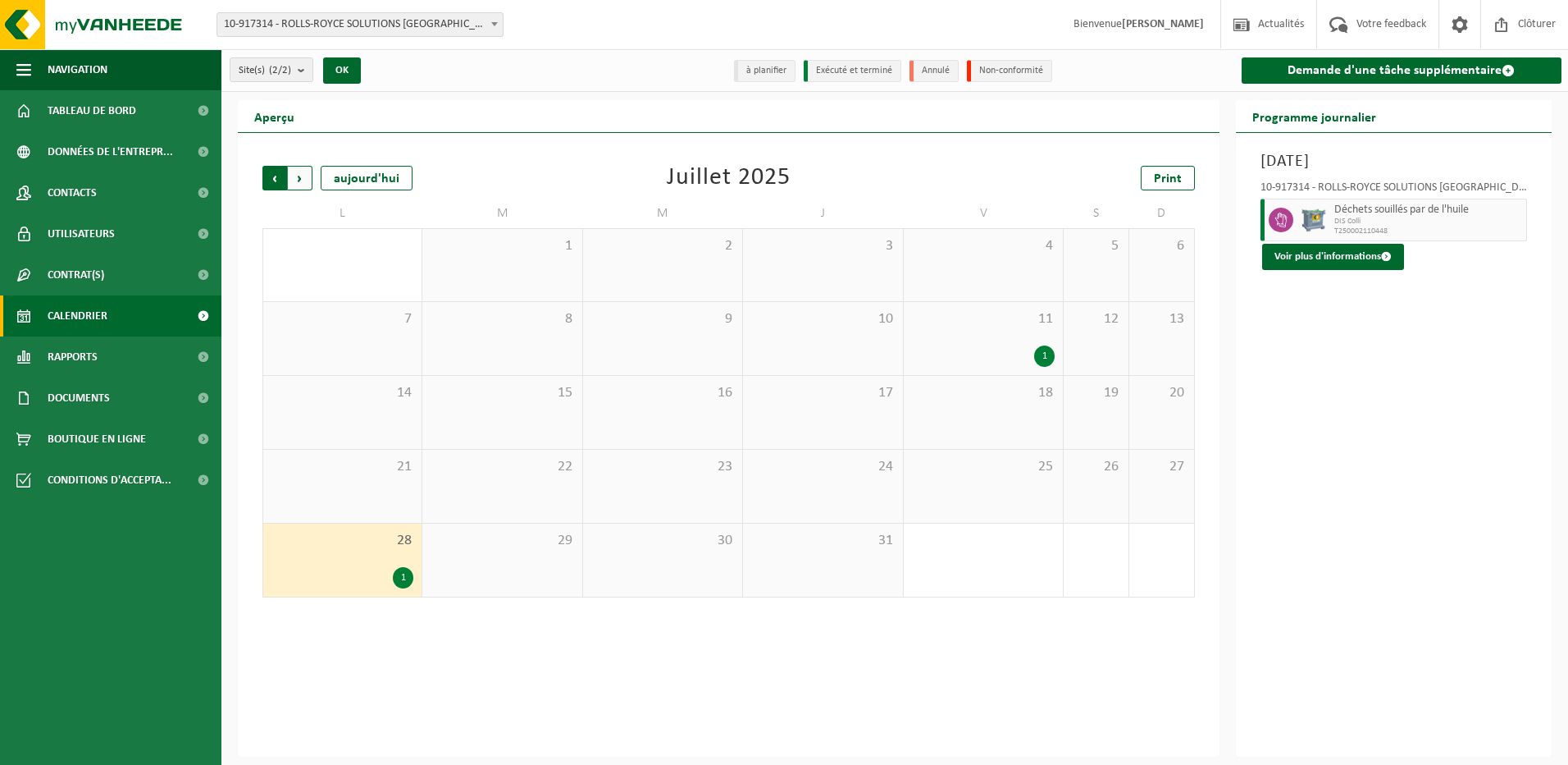
click at [305, 181] on span "Suivant" at bounding box center [300, 178] width 24 height 24
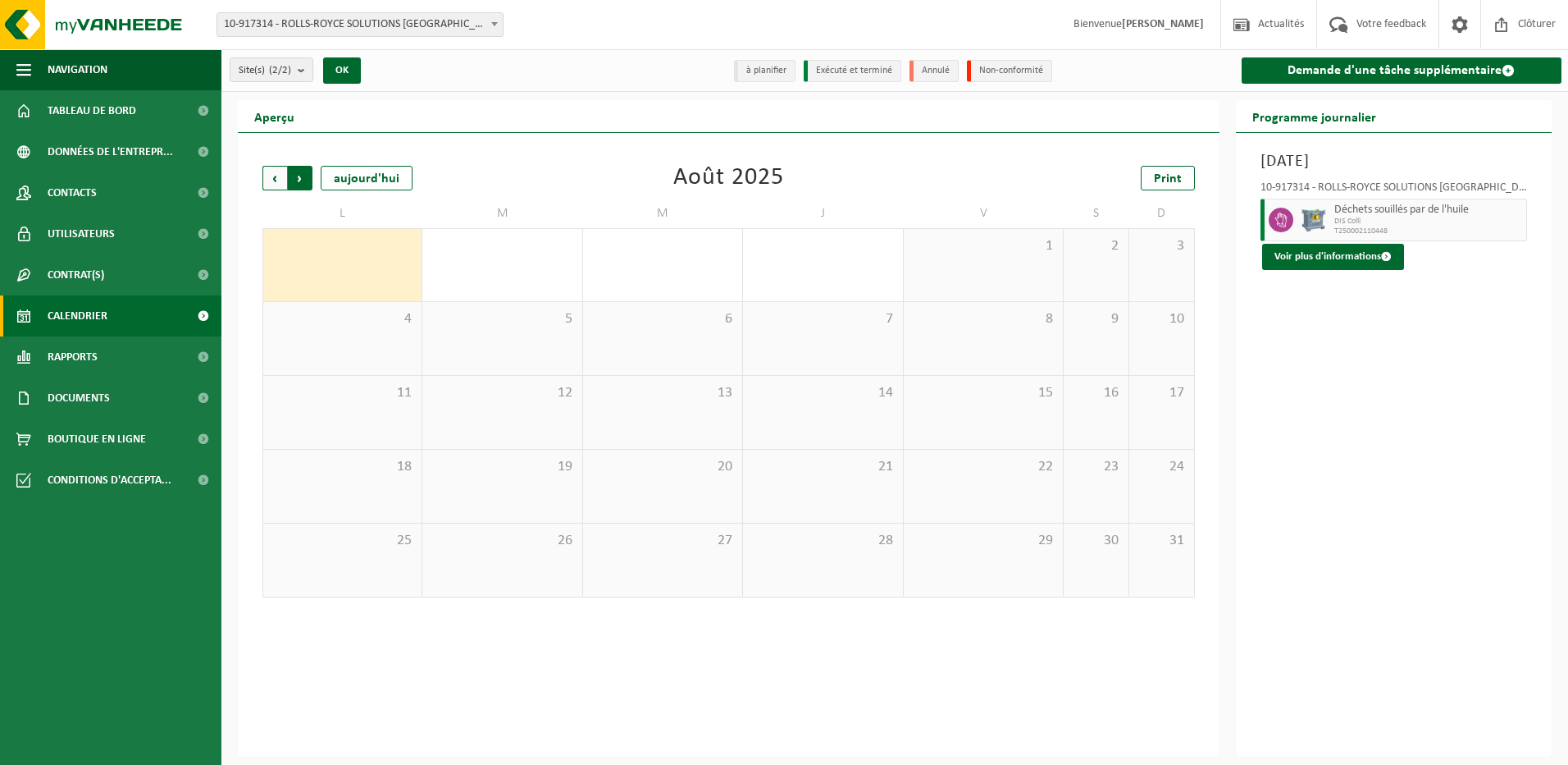
click at [273, 182] on span "Précédent" at bounding box center [275, 178] width 24 height 24
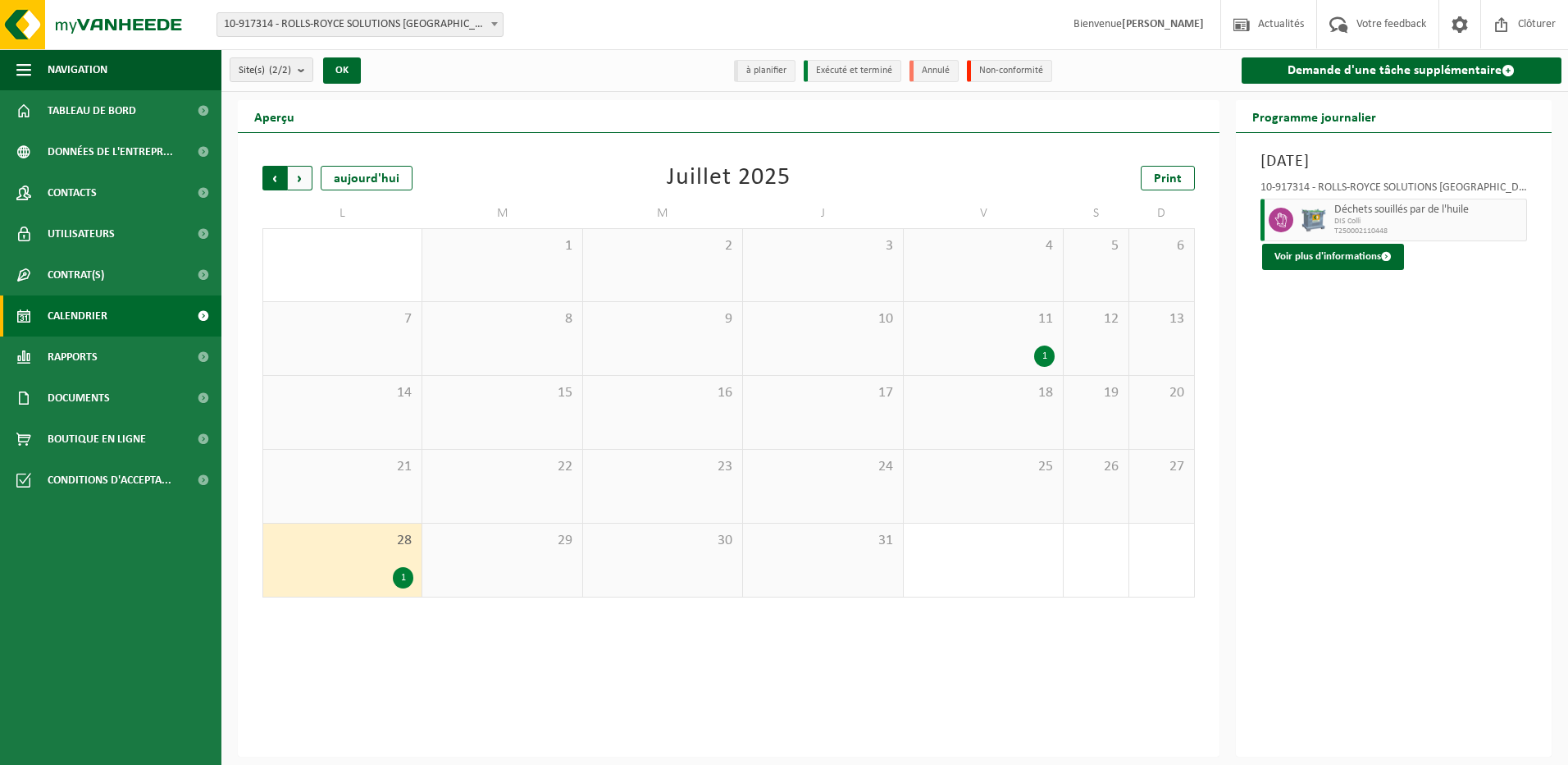
click at [302, 174] on span "Suivant" at bounding box center [300, 178] width 24 height 24
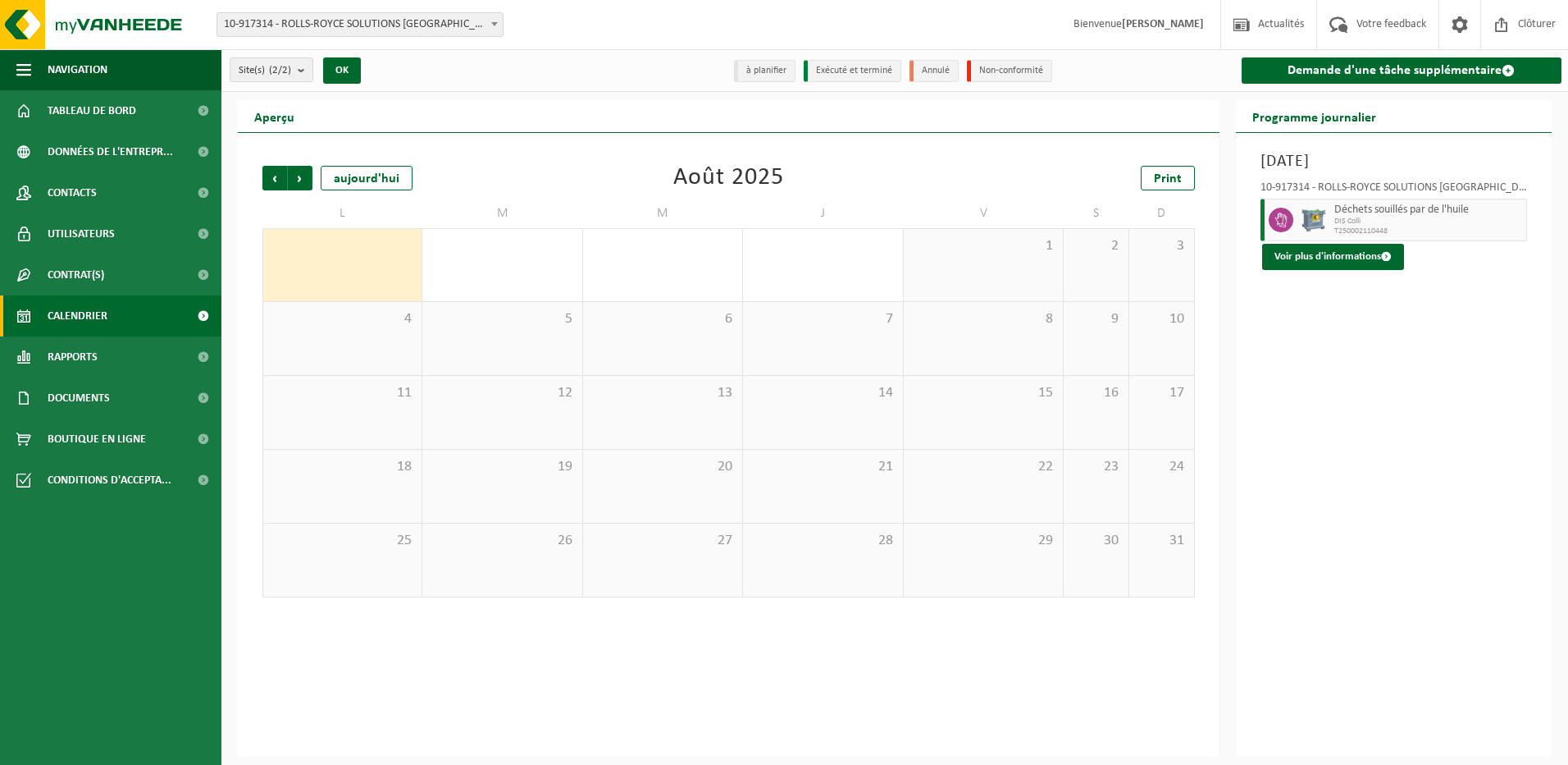
click at [302, 174] on span "Suivant" at bounding box center [300, 178] width 24 height 24
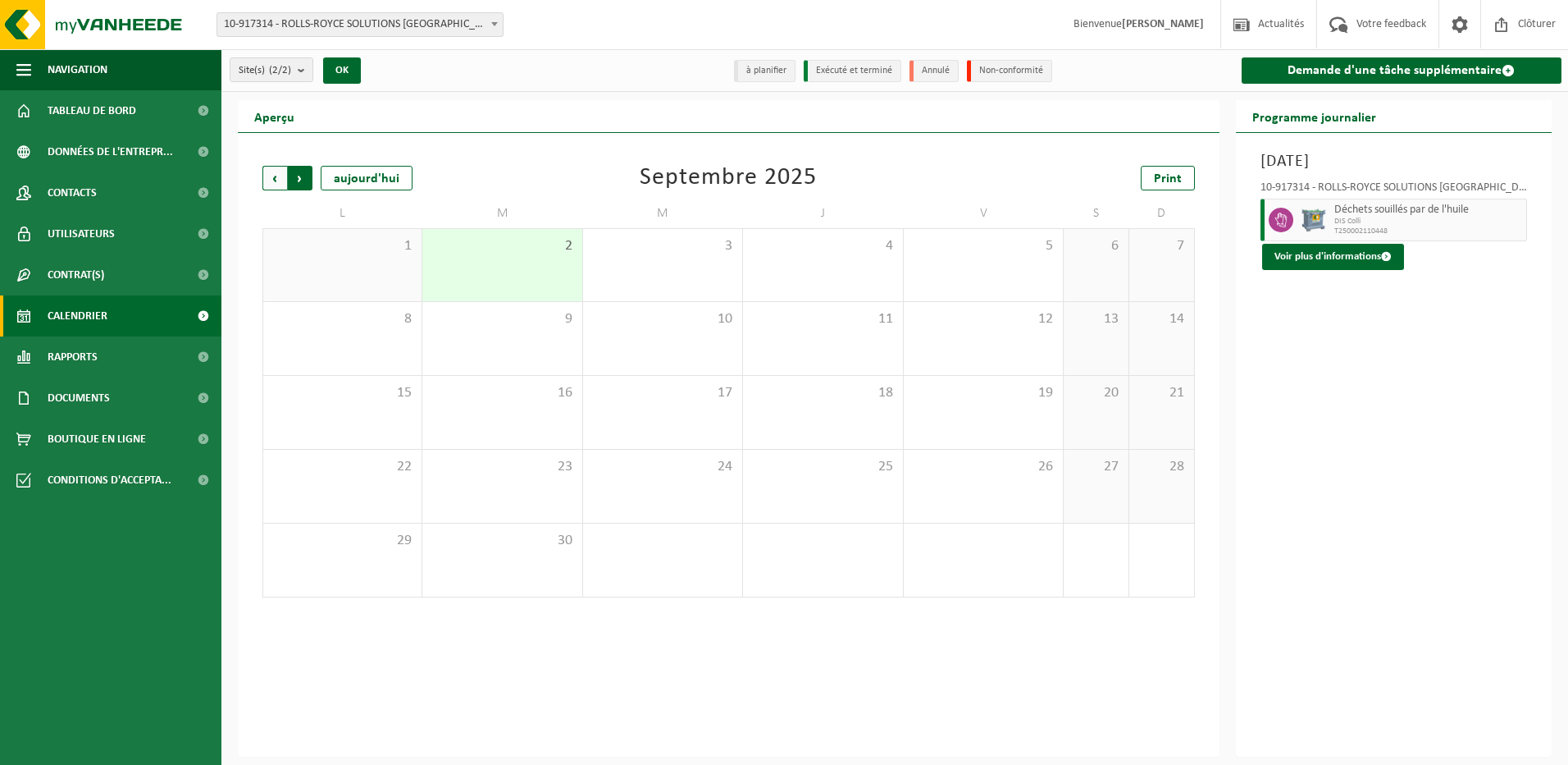
click at [280, 181] on span "Précédent" at bounding box center [275, 178] width 24 height 24
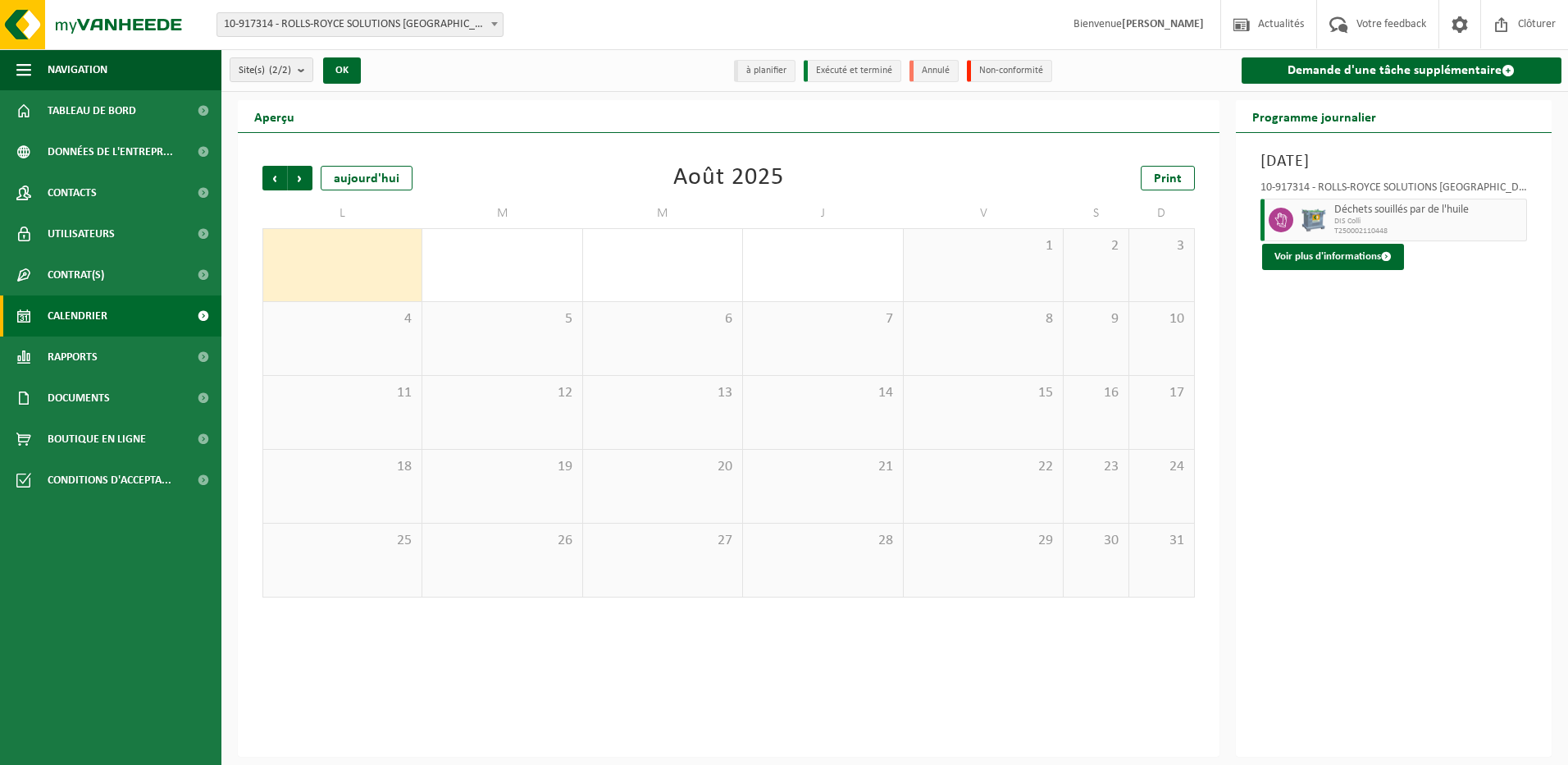
click at [1013, 564] on div "29" at bounding box center [983, 560] width 159 height 73
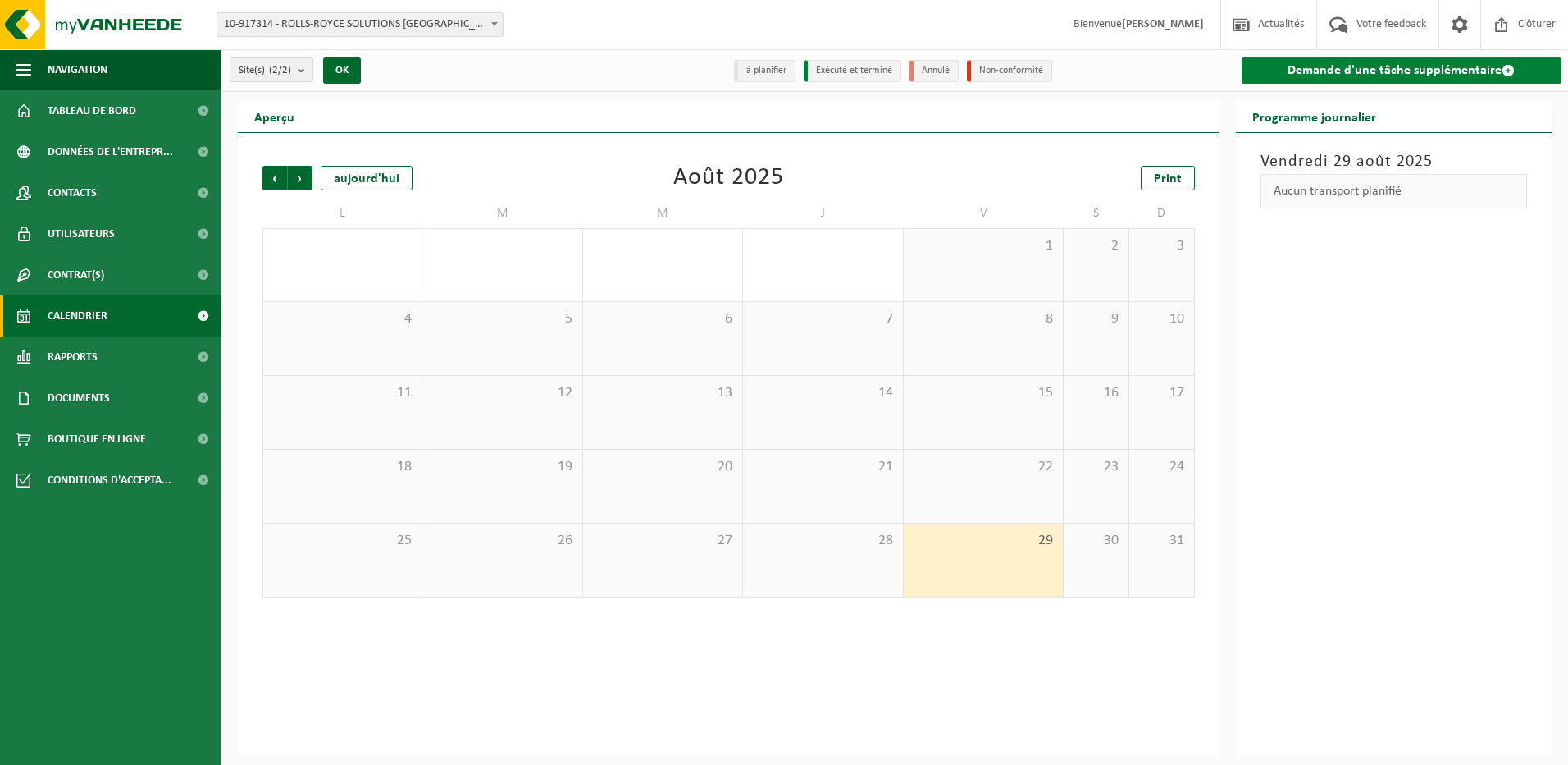
click at [1457, 77] on link "Demande d'une tâche supplémentaire" at bounding box center [1401, 70] width 321 height 26
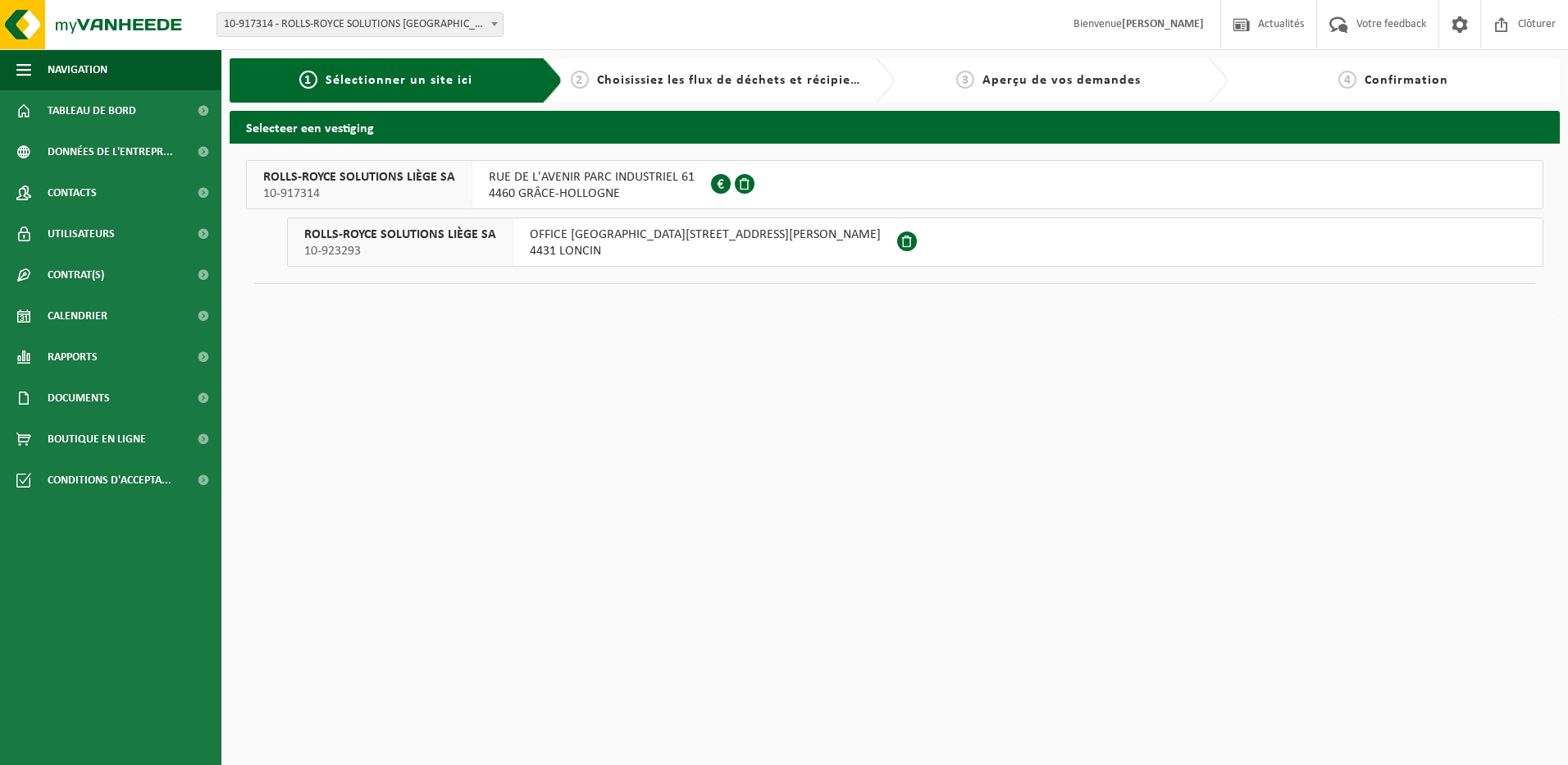
click at [588, 188] on span "4460 GRÂCE-HOLLOGNE" at bounding box center [592, 194] width 206 height 16
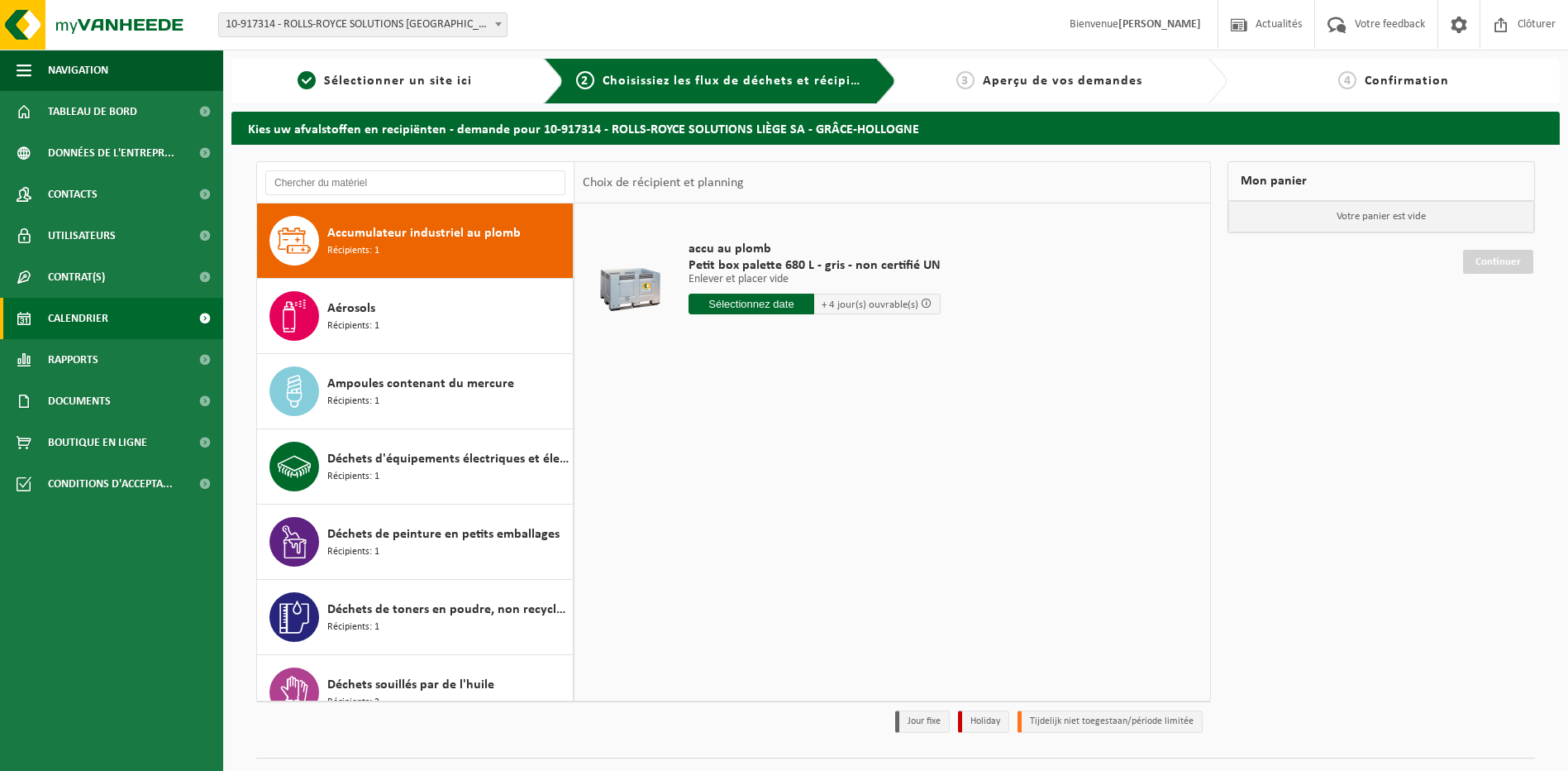
click at [97, 324] on span "Calendrier" at bounding box center [77, 318] width 60 height 41
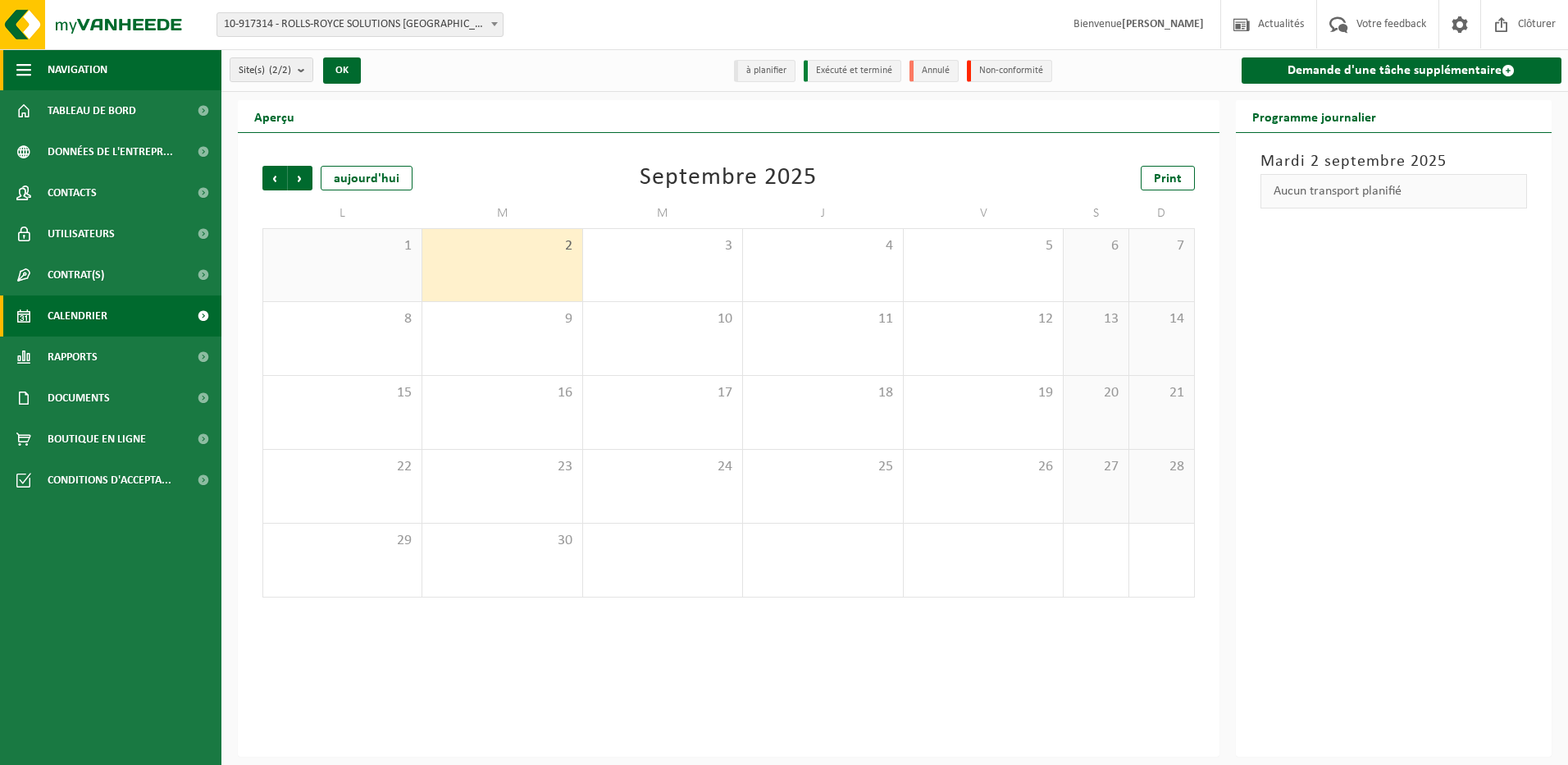
click at [98, 71] on span "Navigation" at bounding box center [77, 69] width 60 height 41
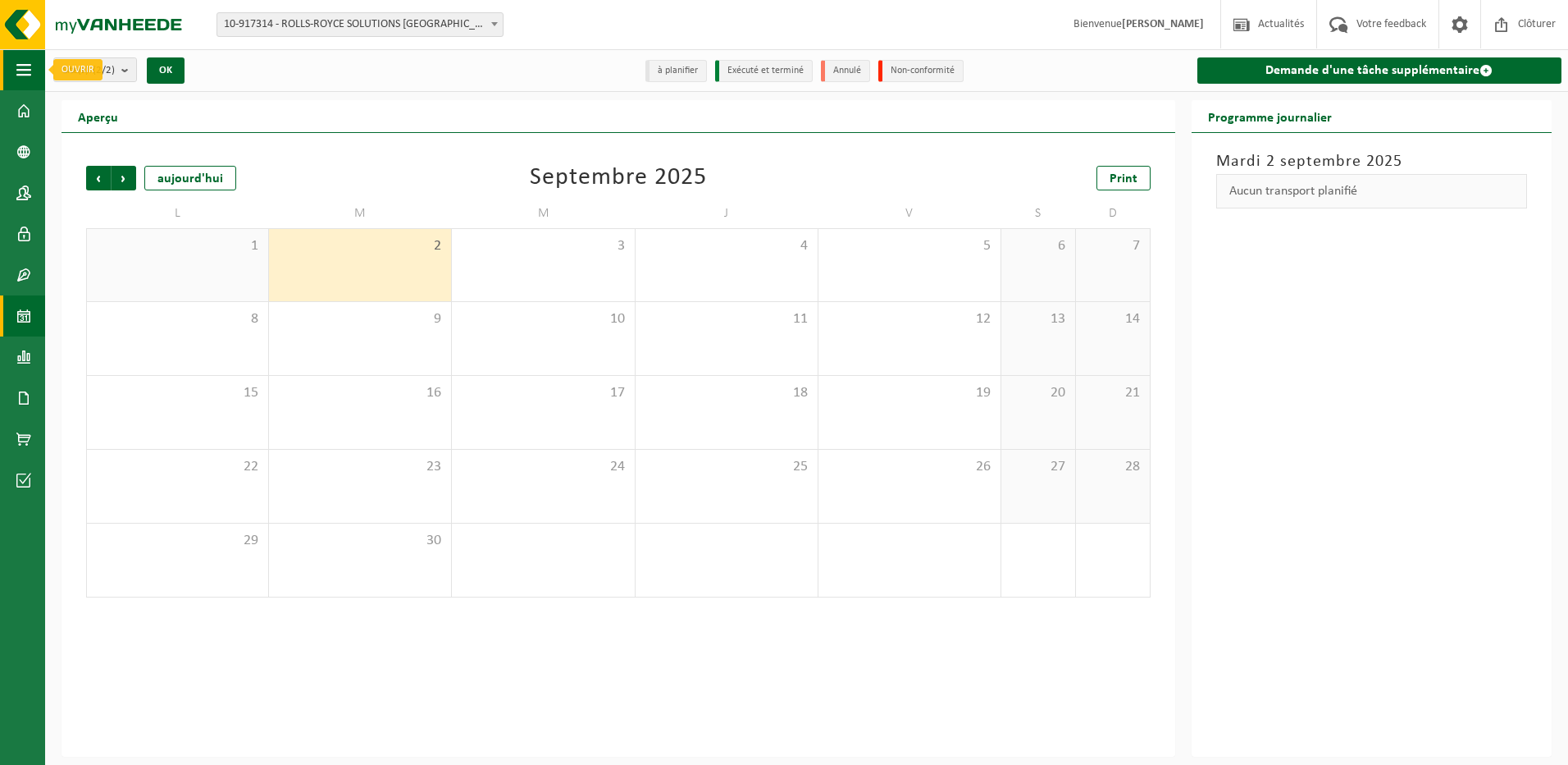
click at [26, 73] on span "button" at bounding box center [23, 69] width 15 height 41
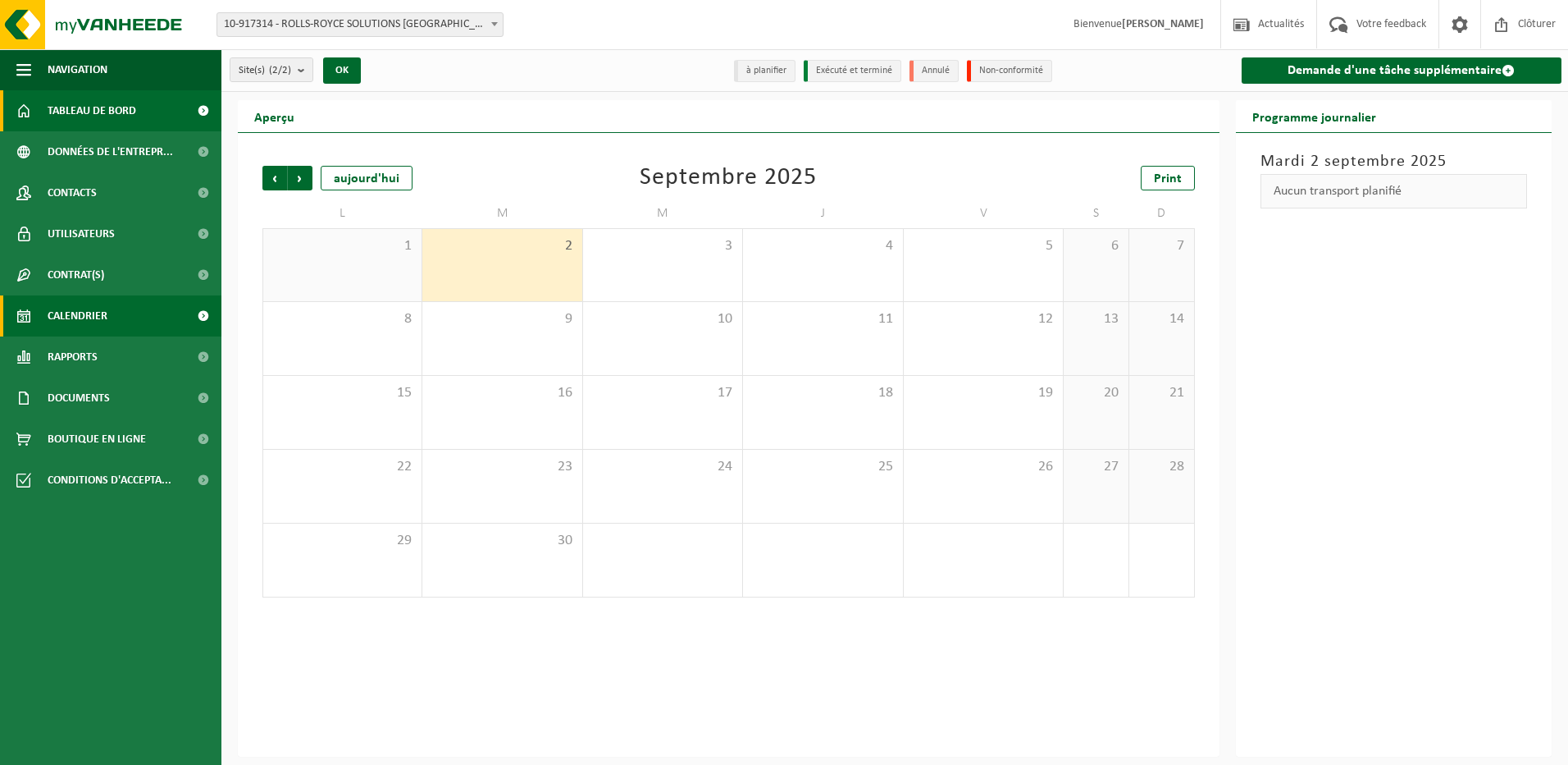
click at [84, 111] on span "Tableau de bord" at bounding box center [92, 110] width 89 height 41
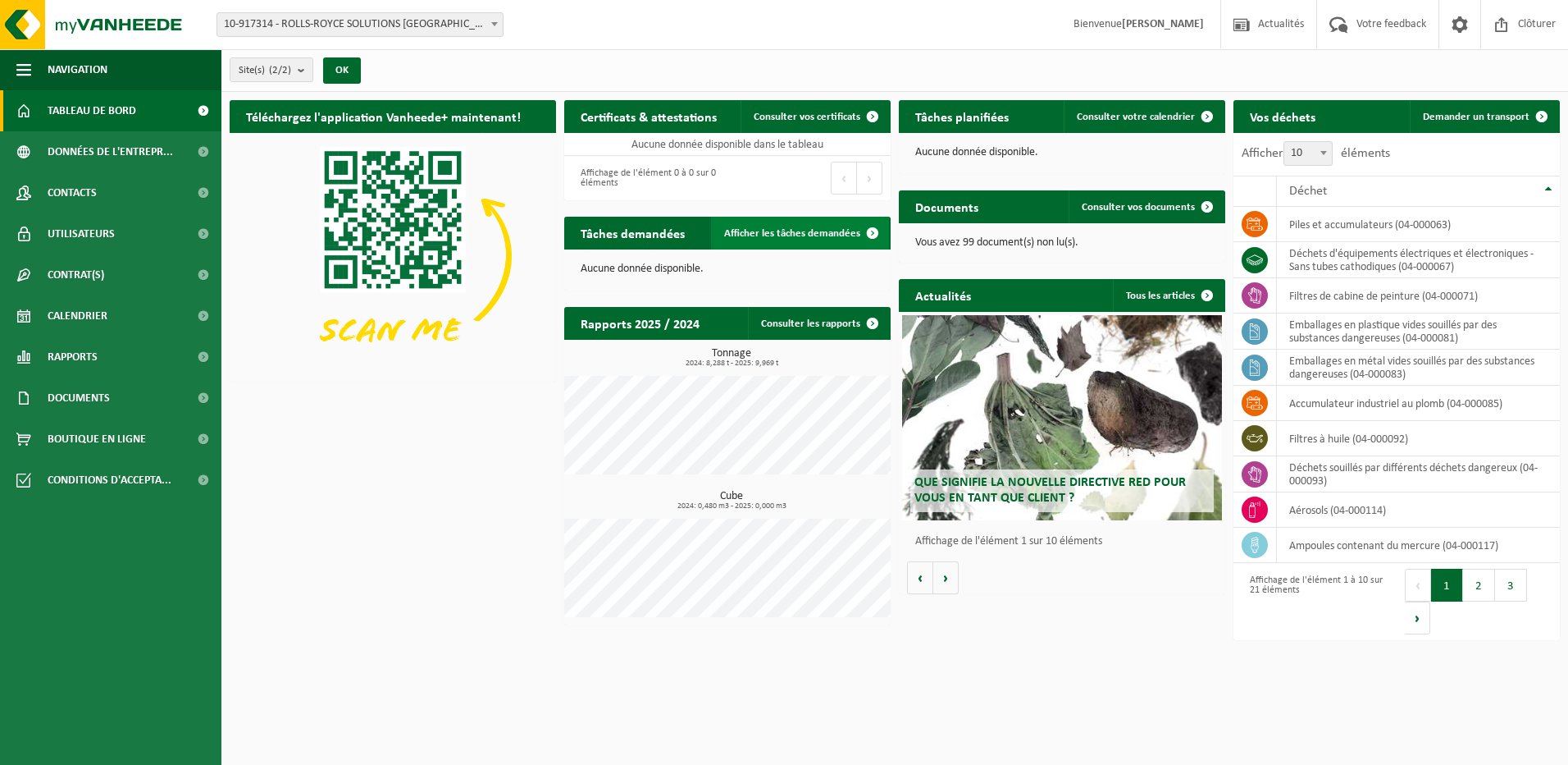
click at [858, 236] on span at bounding box center [873, 233] width 33 height 33
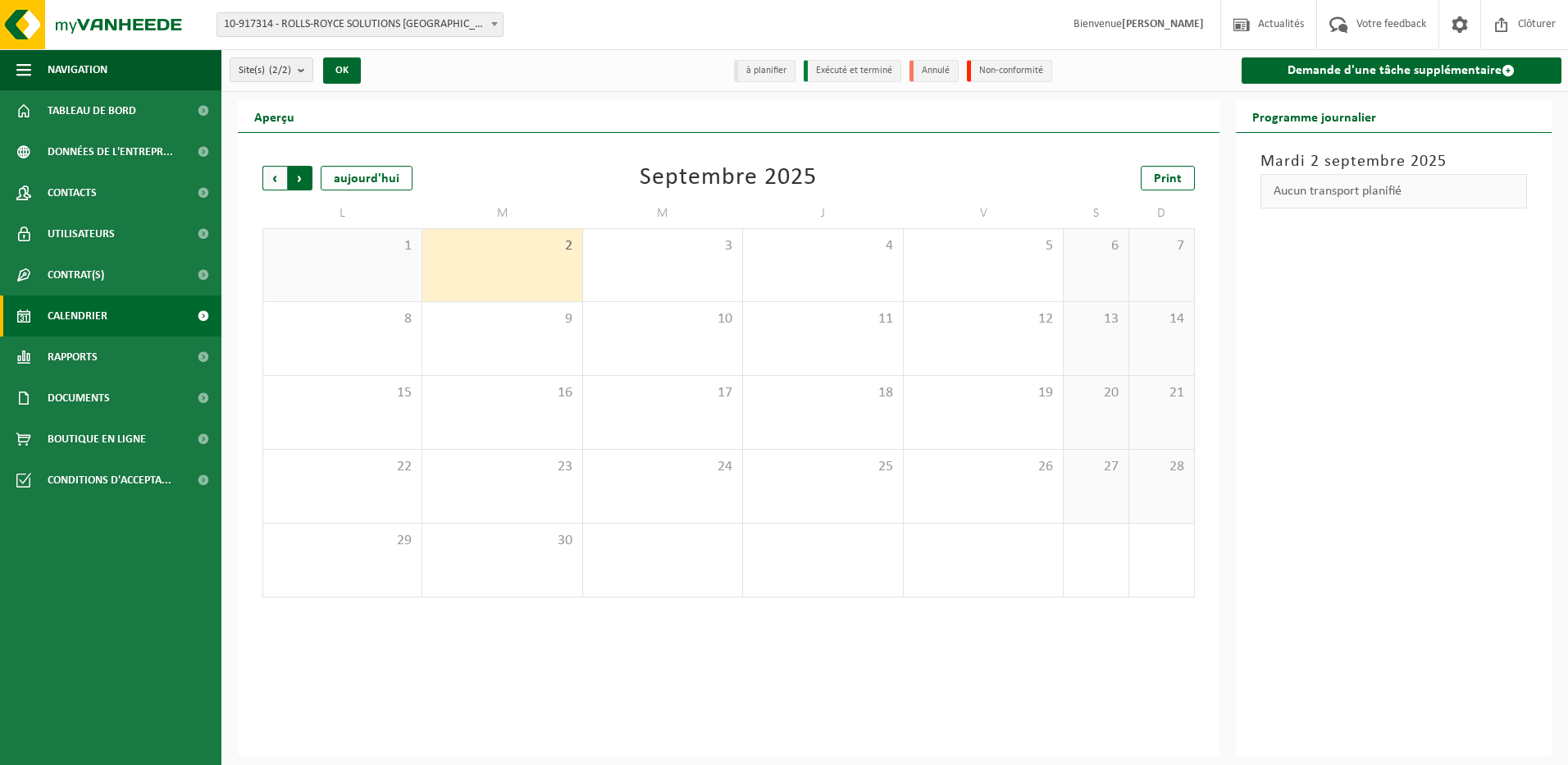
click at [272, 185] on span "Précédent" at bounding box center [275, 178] width 24 height 24
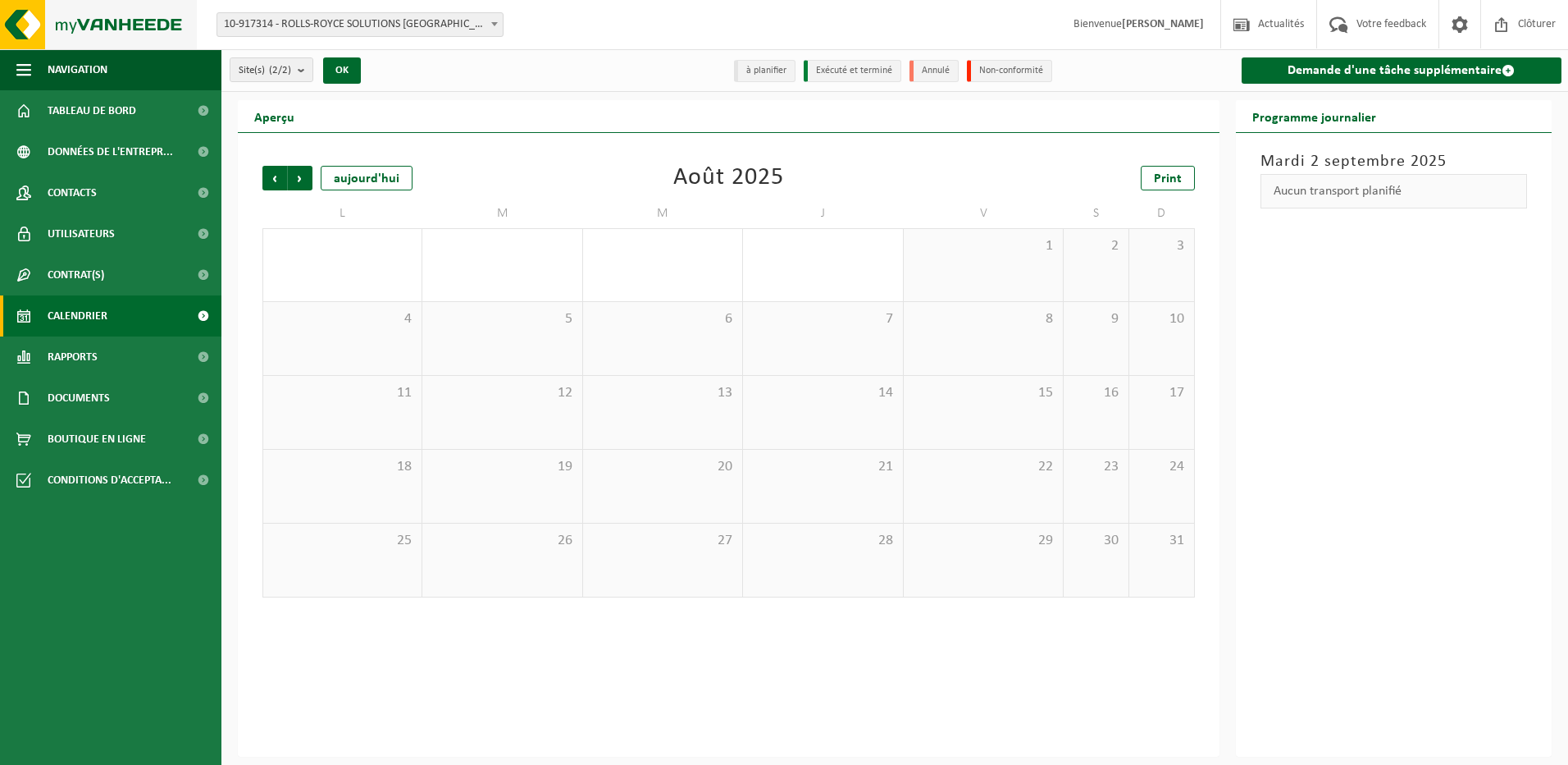
click at [82, 32] on img at bounding box center [98, 24] width 197 height 49
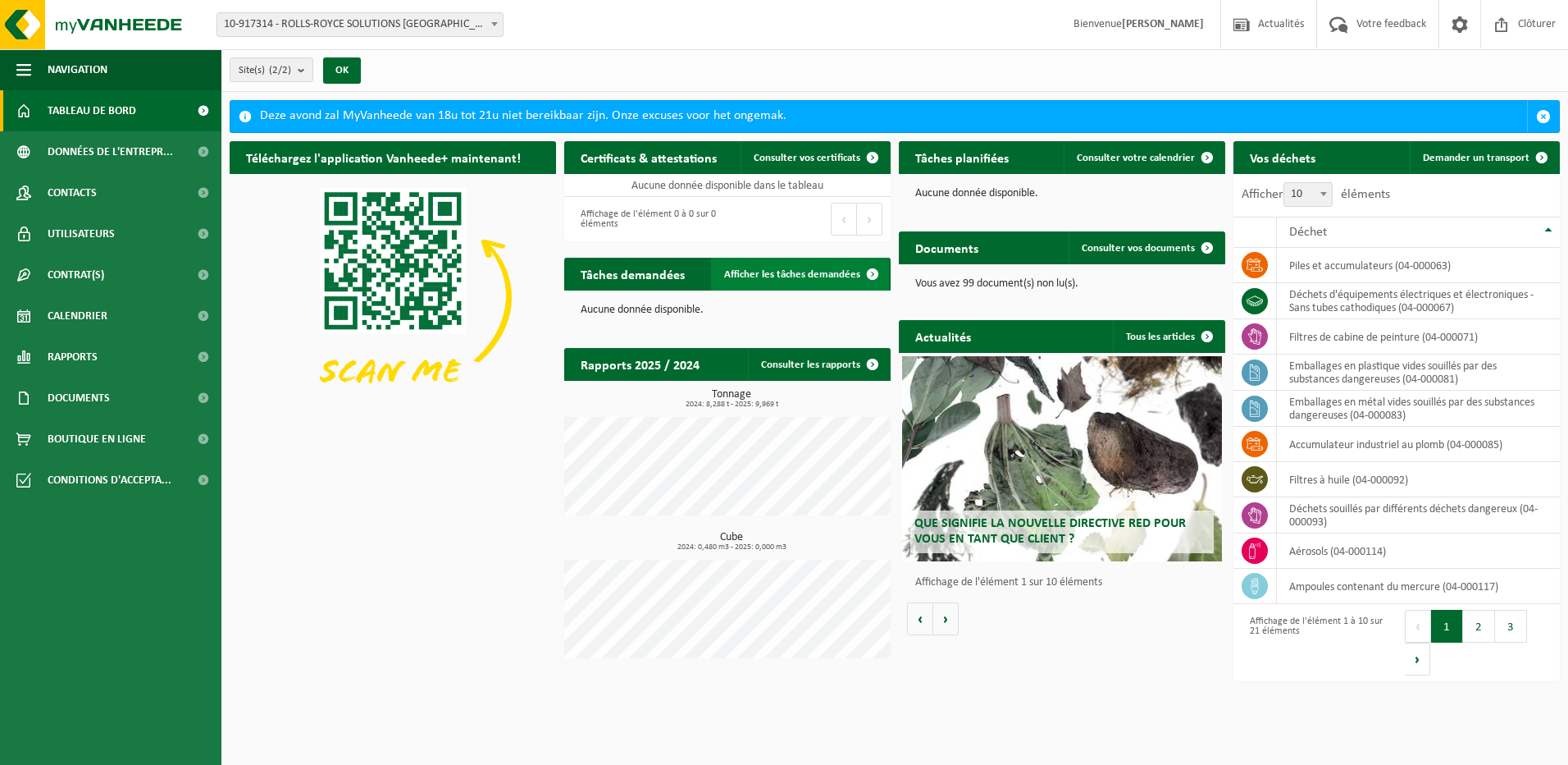
click at [870, 275] on span at bounding box center [873, 274] width 33 height 33
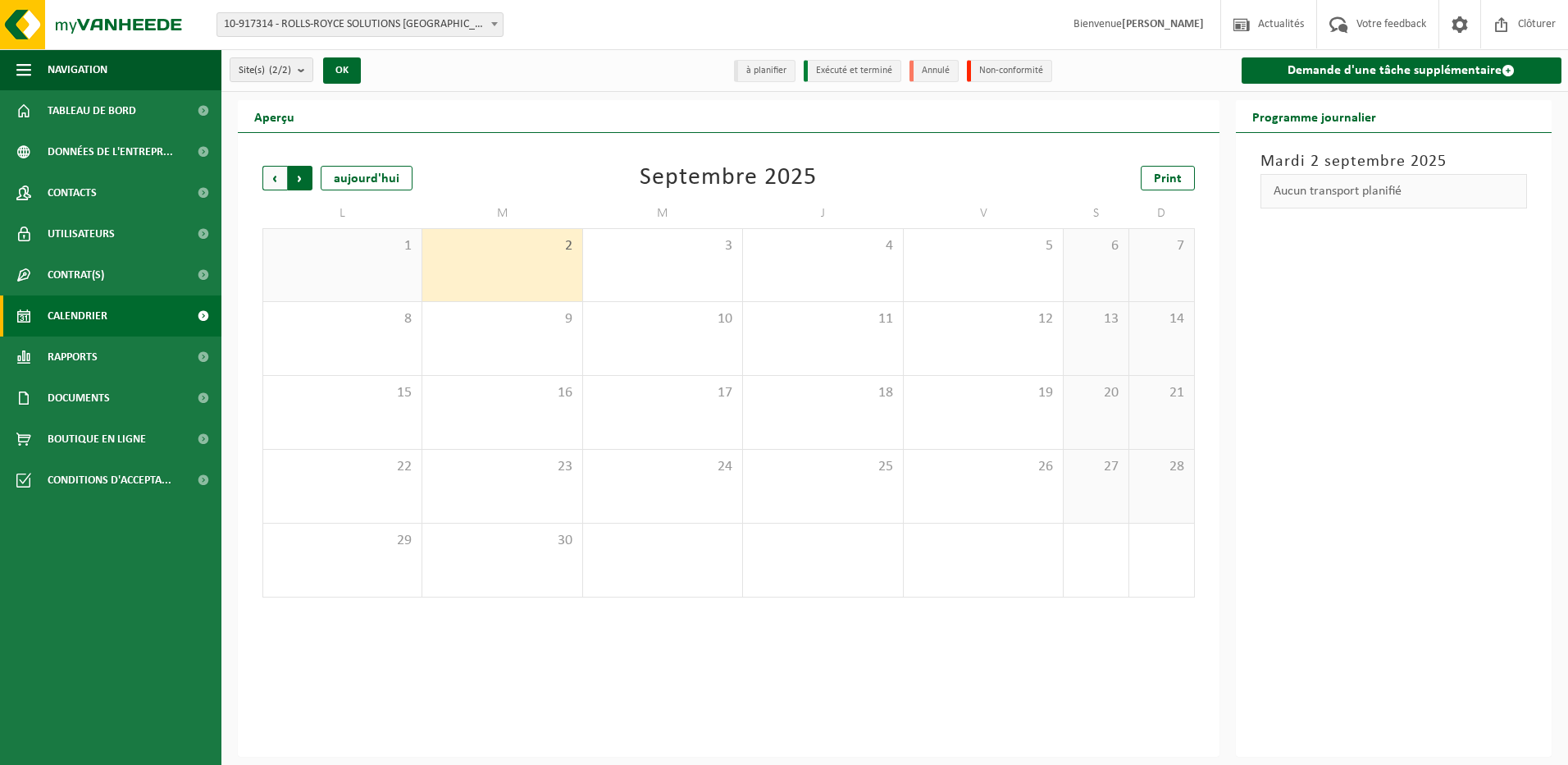
click at [277, 179] on span "Précédent" at bounding box center [275, 178] width 24 height 24
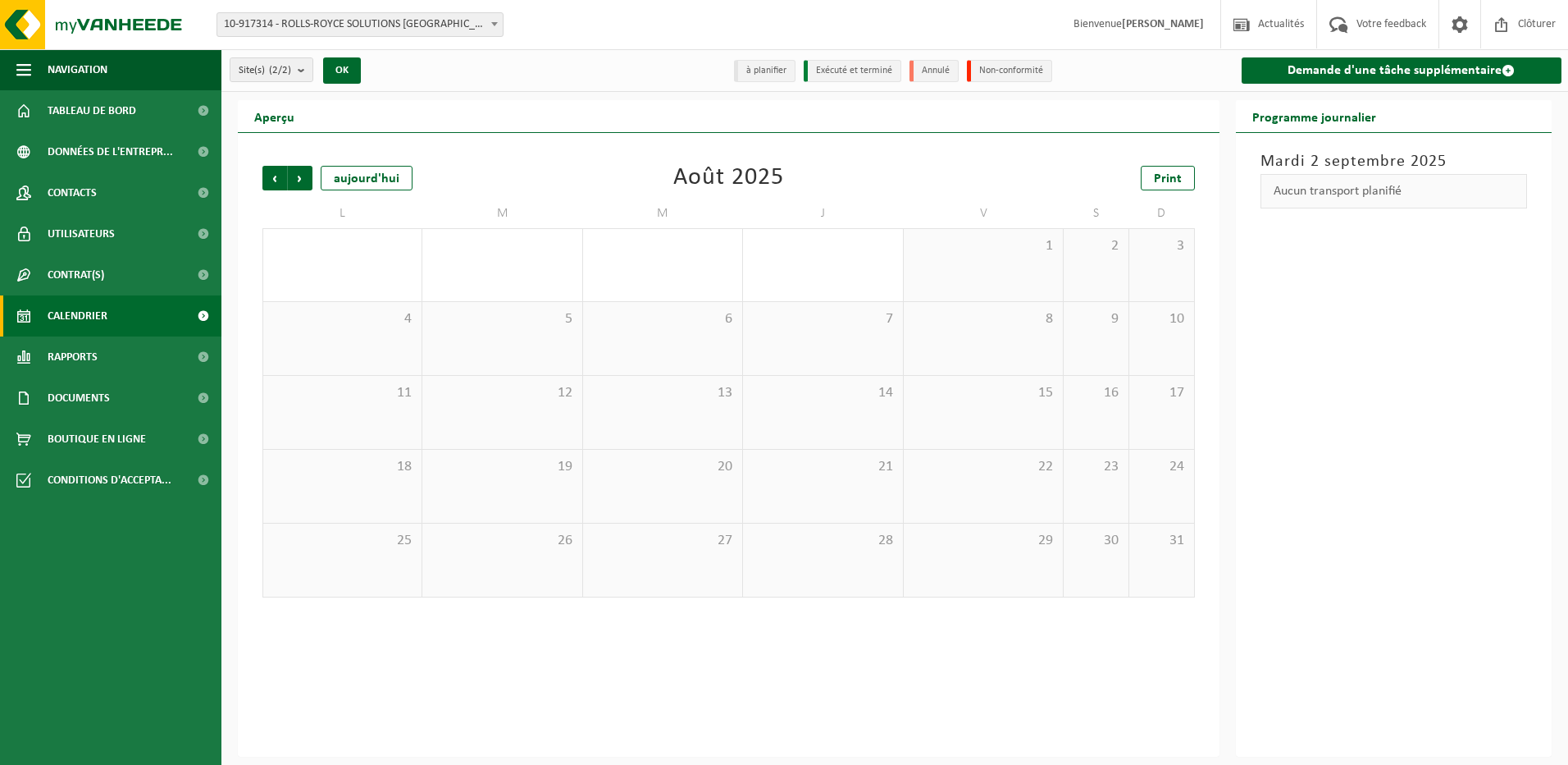
click at [277, 179] on span "Précédent" at bounding box center [275, 178] width 24 height 24
click at [111, 399] on link "Documents" at bounding box center [111, 398] width 221 height 41
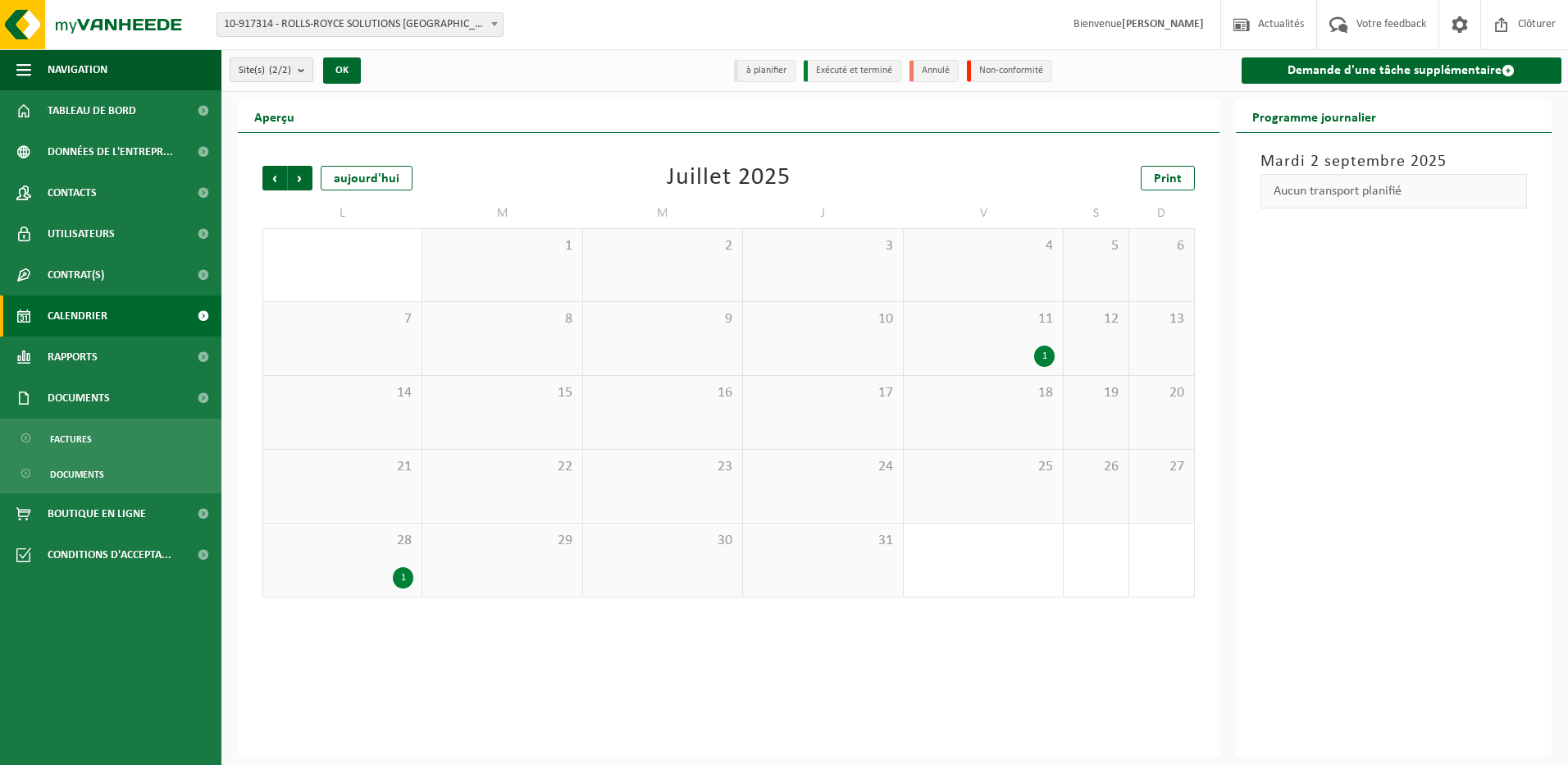
click at [289, 73] on count "(2/2)" at bounding box center [280, 70] width 22 height 10
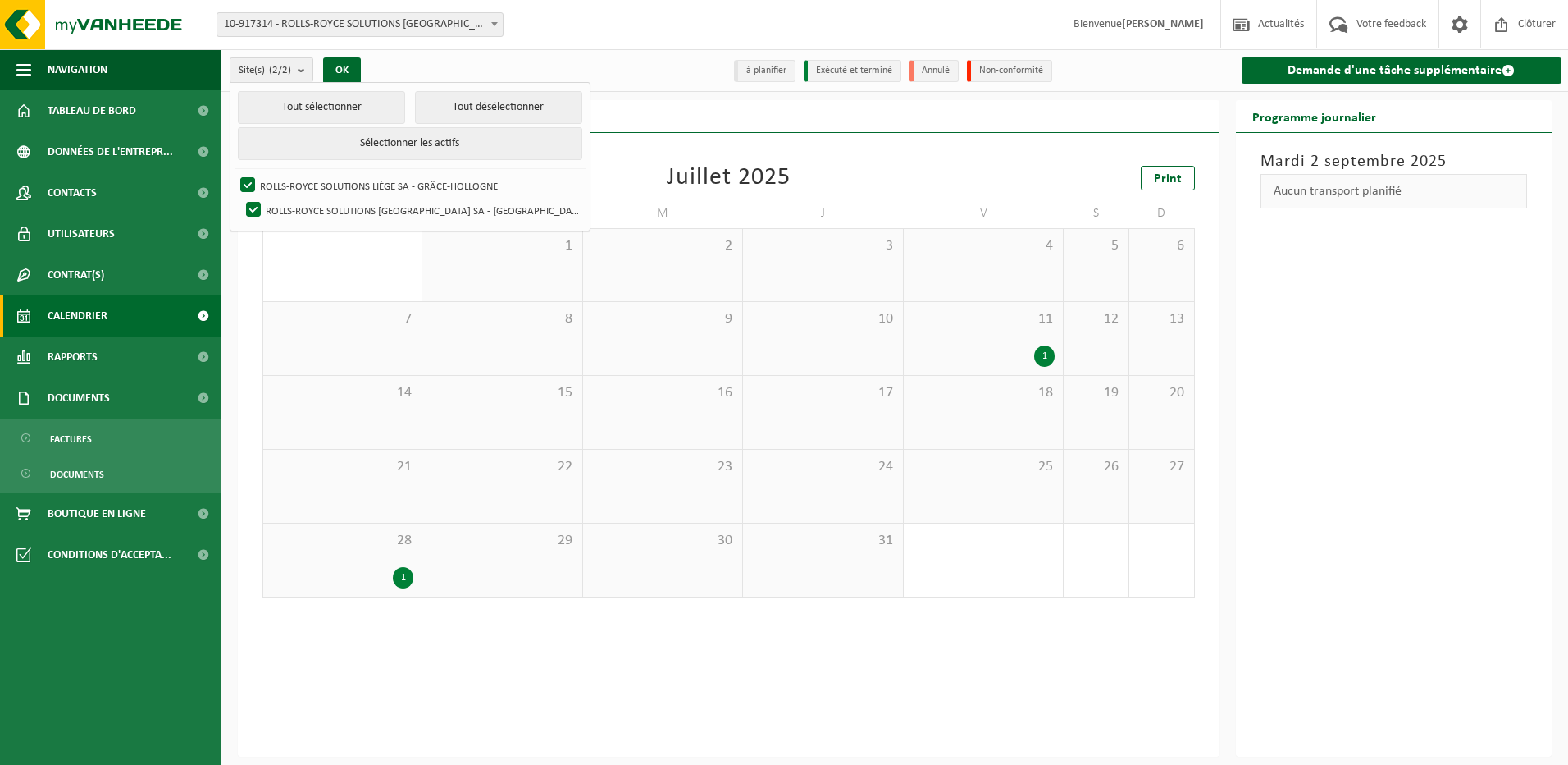
click at [968, 180] on div "Précédent Suivant aujourd'hui Juillet 2025 Print" at bounding box center [728, 178] width 932 height 24
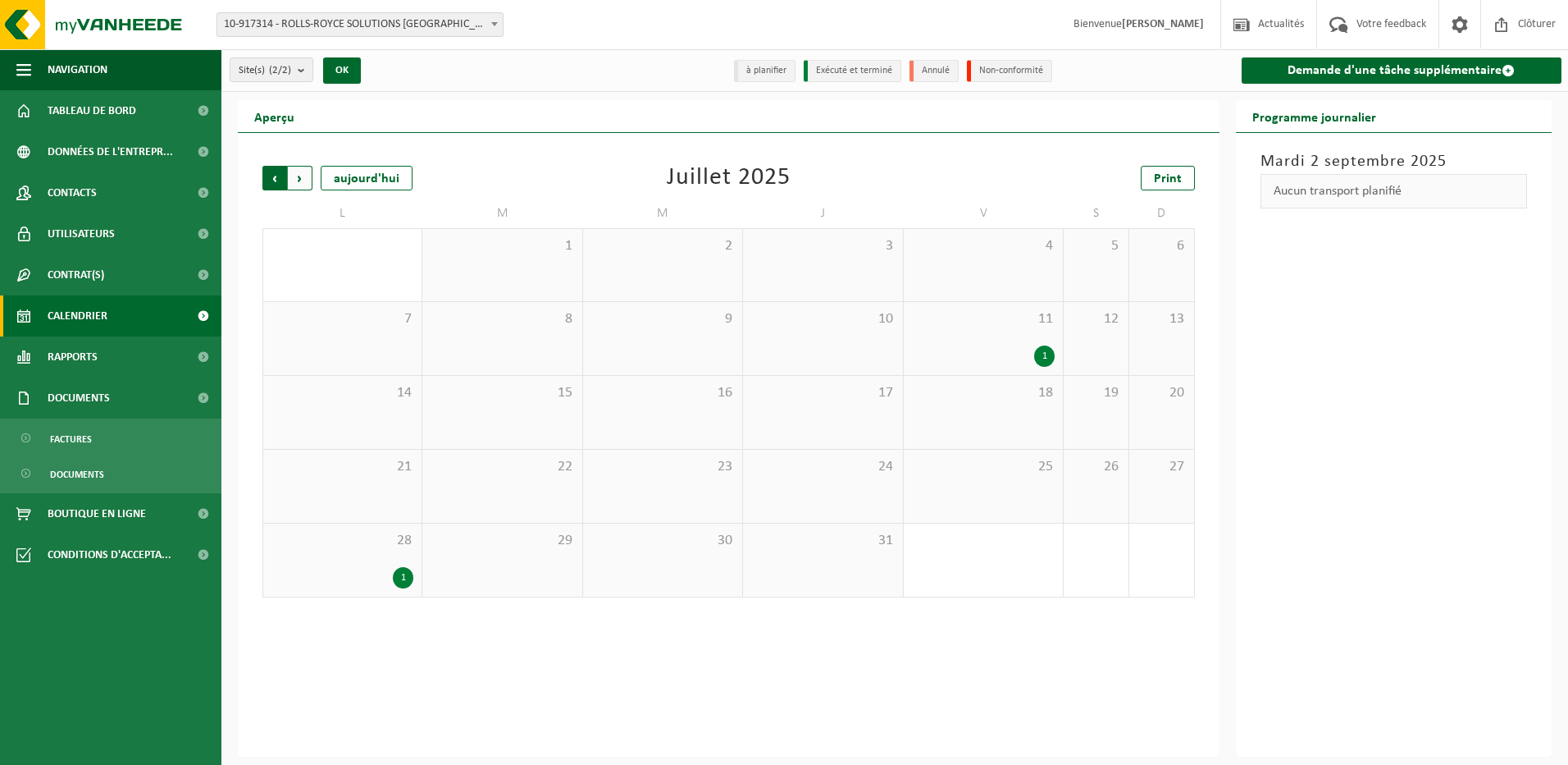
click at [298, 178] on span "Suivant" at bounding box center [300, 178] width 24 height 24
click at [1458, 23] on span at bounding box center [1459, 24] width 24 height 48
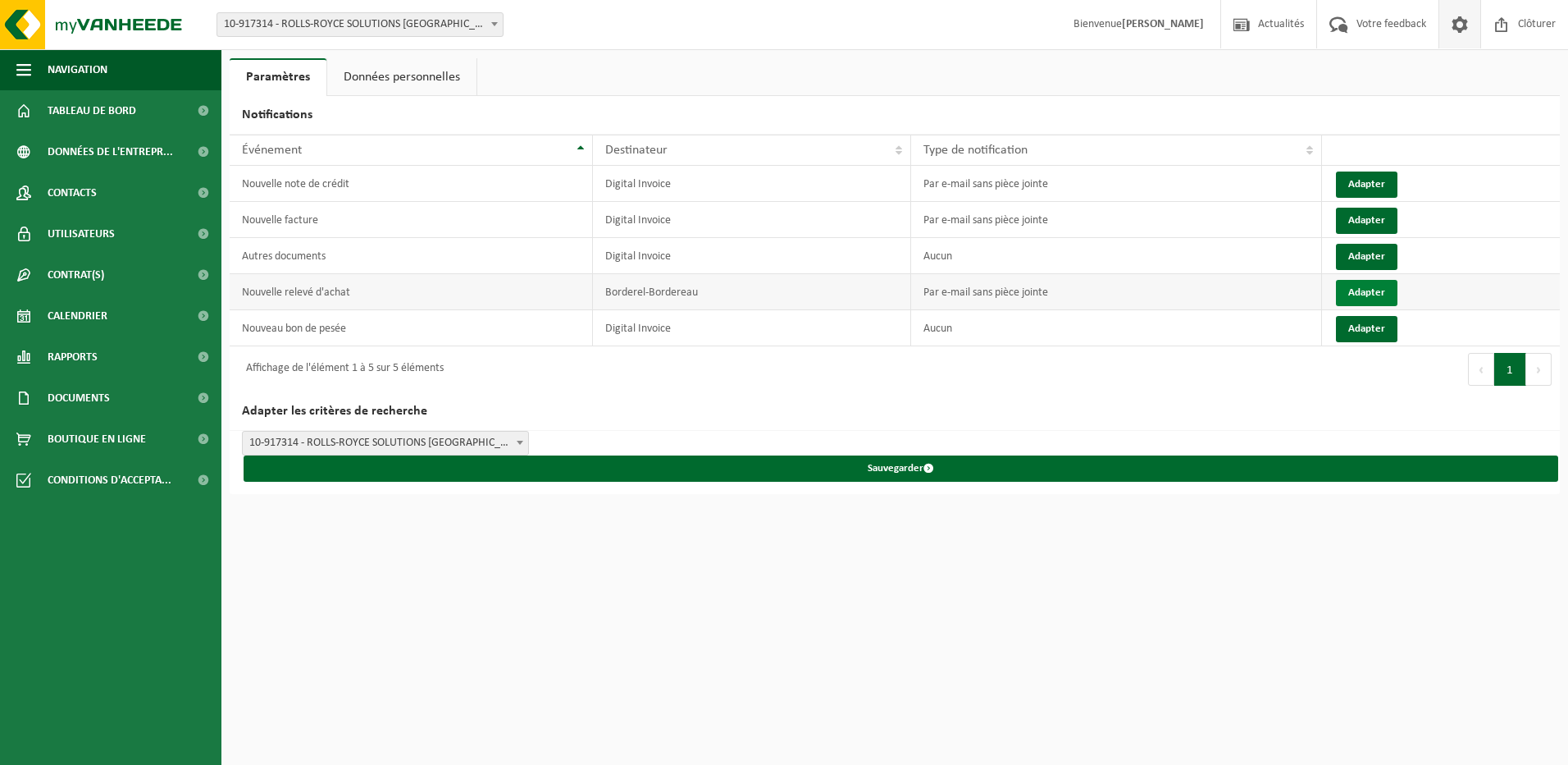
click at [1381, 289] on button "Adapter" at bounding box center [1366, 293] width 61 height 26
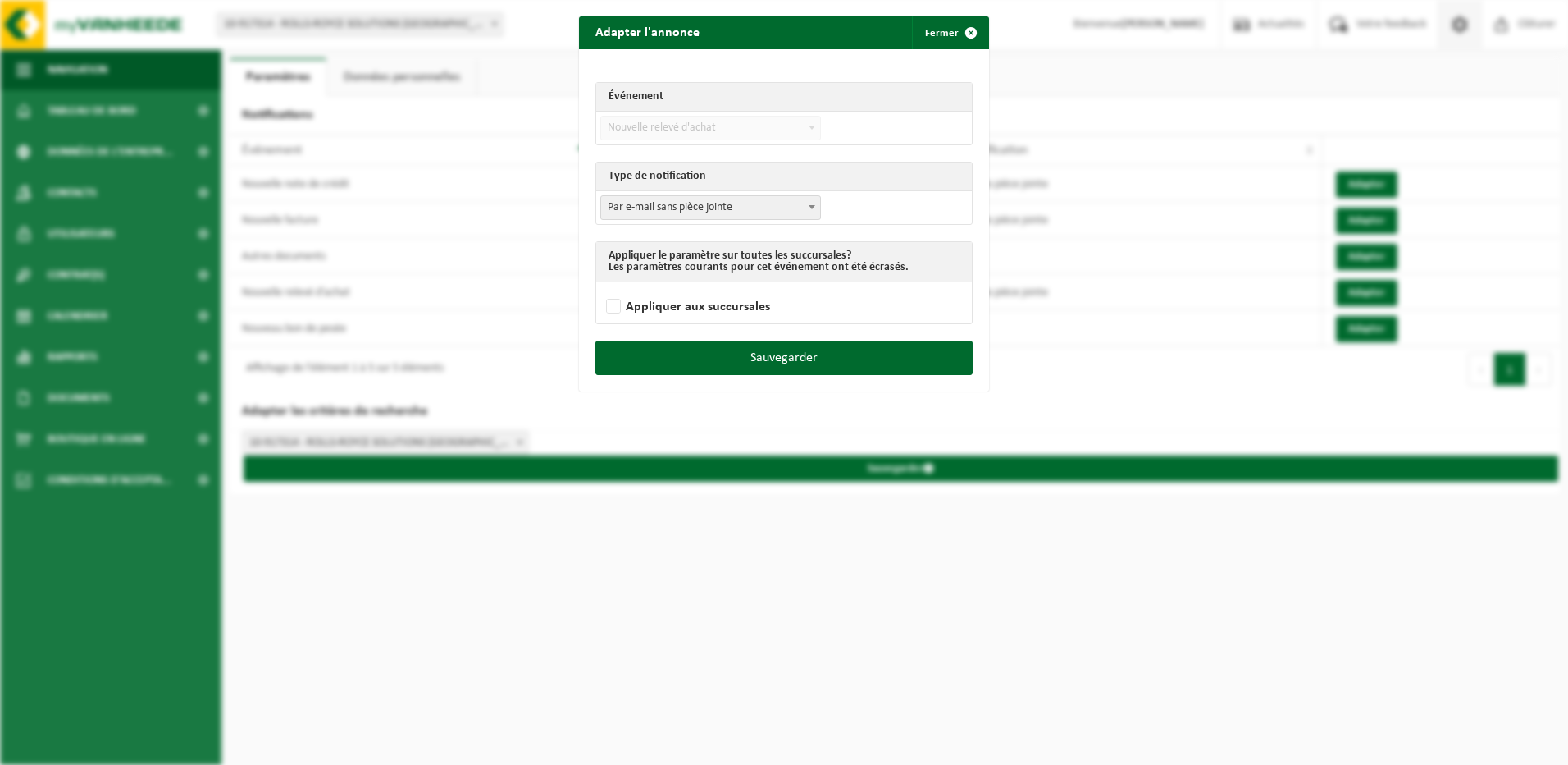
click at [778, 218] on span "Par e-mail sans pièce jointe" at bounding box center [710, 207] width 219 height 23
select select "3"
drag, startPoint x: 857, startPoint y: 362, endPoint x: 974, endPoint y: 361, distance: 117.0
click at [857, 361] on button "Sauvegarder" at bounding box center [784, 358] width 378 height 35
